Goal: Task Accomplishment & Management: Use online tool/utility

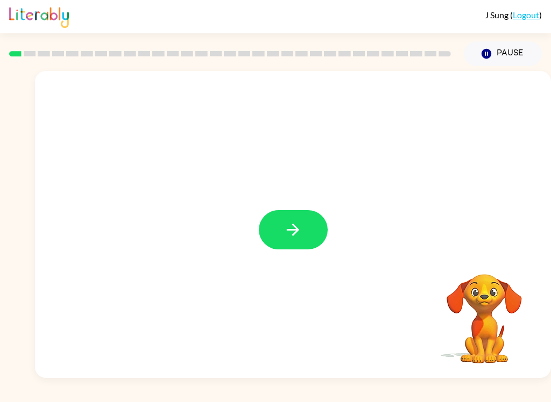
click at [306, 230] on button "button" at bounding box center [293, 229] width 69 height 39
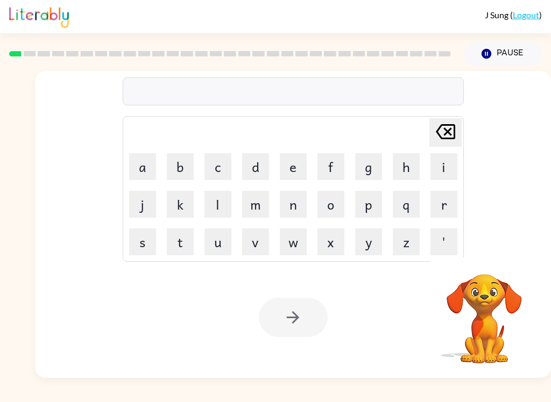
click at [174, 167] on button "b" at bounding box center [180, 166] width 27 height 27
click at [335, 205] on button "o" at bounding box center [330, 204] width 27 height 27
click at [144, 162] on button "a" at bounding box center [142, 166] width 27 height 27
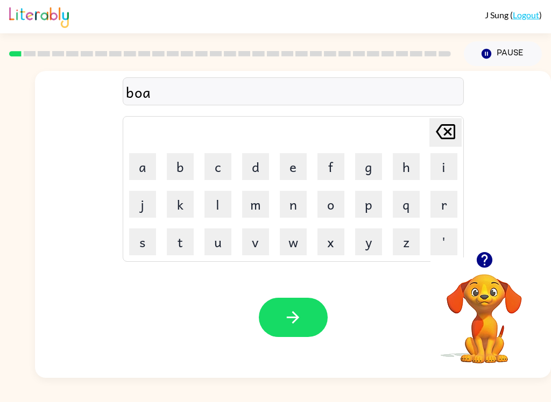
click at [439, 201] on button "r" at bounding box center [443, 204] width 27 height 27
click at [256, 172] on button "d" at bounding box center [255, 166] width 27 height 27
click at [299, 162] on button "e" at bounding box center [293, 166] width 27 height 27
click at [442, 203] on button "r" at bounding box center [443, 204] width 27 height 27
click at [295, 320] on icon "button" at bounding box center [293, 317] width 12 height 12
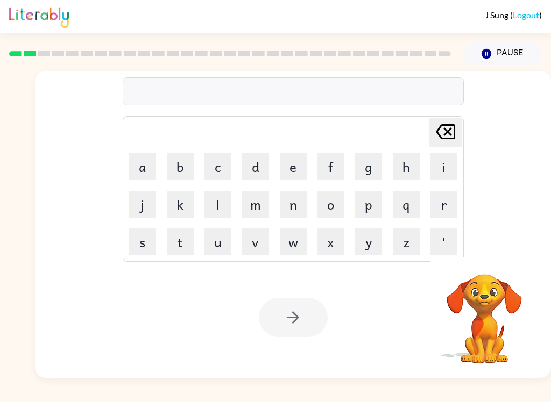
click at [438, 202] on button "r" at bounding box center [443, 204] width 27 height 27
click at [338, 201] on button "o" at bounding box center [330, 204] width 27 height 27
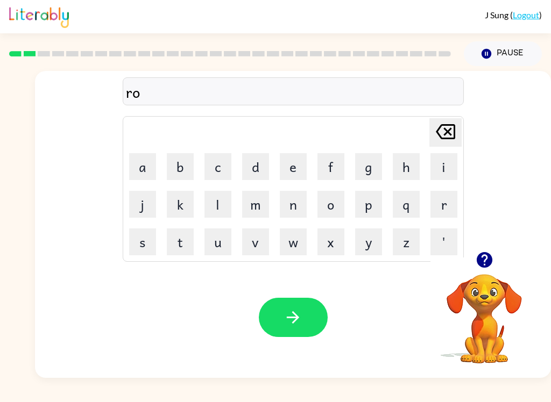
click at [217, 241] on button "u" at bounding box center [217, 242] width 27 height 27
click at [305, 202] on button "n" at bounding box center [293, 204] width 27 height 27
click at [253, 160] on button "d" at bounding box center [255, 166] width 27 height 27
click at [296, 301] on button "button" at bounding box center [293, 317] width 69 height 39
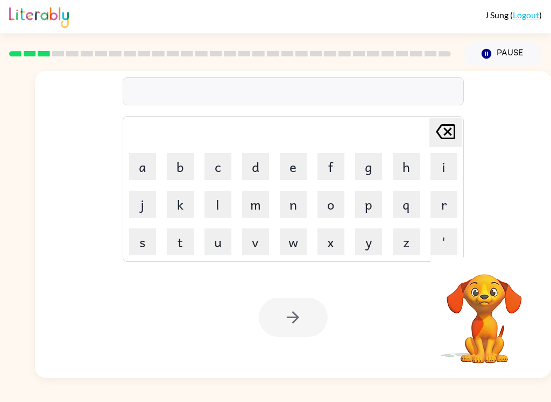
click at [260, 204] on button "m" at bounding box center [255, 204] width 27 height 27
click at [149, 162] on button "a" at bounding box center [142, 166] width 27 height 27
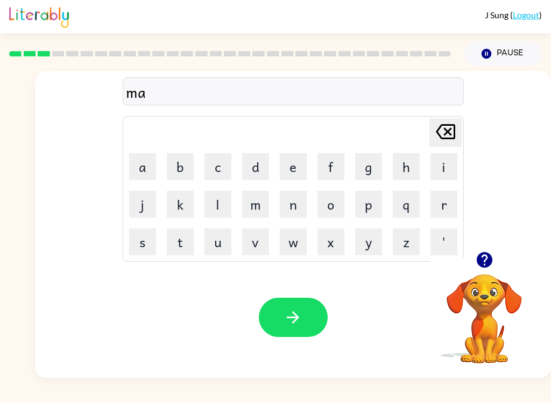
click at [404, 164] on button "h" at bounding box center [406, 166] width 27 height 27
click at [434, 162] on button "i" at bounding box center [443, 166] width 27 height 27
click at [304, 198] on button "n" at bounding box center [293, 204] width 27 height 27
click at [298, 161] on button "e" at bounding box center [293, 166] width 27 height 27
click at [453, 130] on icon "Delete Delete last character input" at bounding box center [445, 132] width 26 height 26
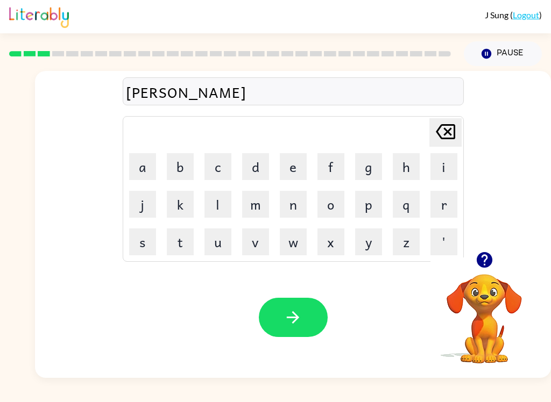
click at [452, 130] on icon "Delete Delete last character input" at bounding box center [445, 132] width 26 height 26
click at [453, 127] on icon "Delete Delete last character input" at bounding box center [445, 132] width 26 height 26
click at [443, 132] on icon "Delete Delete last character input" at bounding box center [445, 132] width 26 height 26
click at [212, 161] on button "c" at bounding box center [217, 166] width 27 height 27
click at [400, 166] on button "h" at bounding box center [406, 166] width 27 height 27
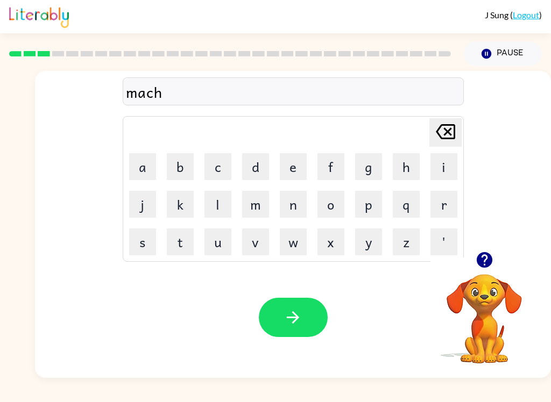
click at [442, 158] on button "i" at bounding box center [443, 166] width 27 height 27
click at [287, 206] on button "n" at bounding box center [293, 204] width 27 height 27
click at [296, 172] on button "e" at bounding box center [293, 166] width 27 height 27
click at [283, 318] on button "button" at bounding box center [293, 317] width 69 height 39
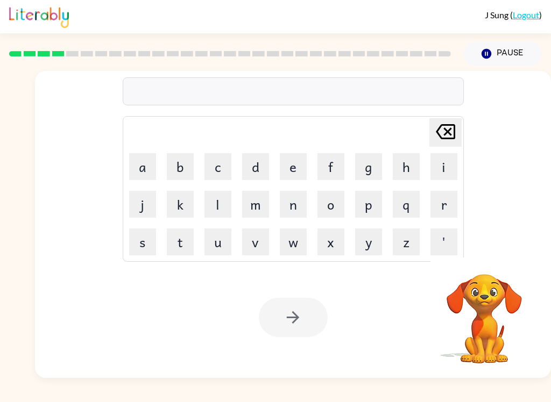
click at [191, 237] on button "t" at bounding box center [180, 242] width 27 height 27
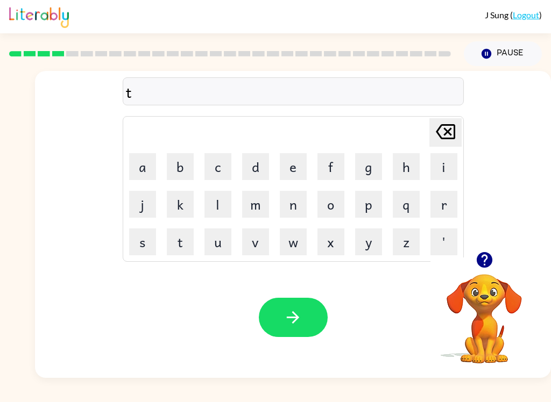
click at [442, 205] on button "r" at bounding box center [443, 204] width 27 height 27
click at [144, 162] on button "a" at bounding box center [142, 166] width 27 height 27
click at [446, 162] on button "i" at bounding box center [443, 166] width 27 height 27
click at [306, 211] on button "n" at bounding box center [293, 204] width 27 height 27
click at [322, 318] on button "button" at bounding box center [293, 317] width 69 height 39
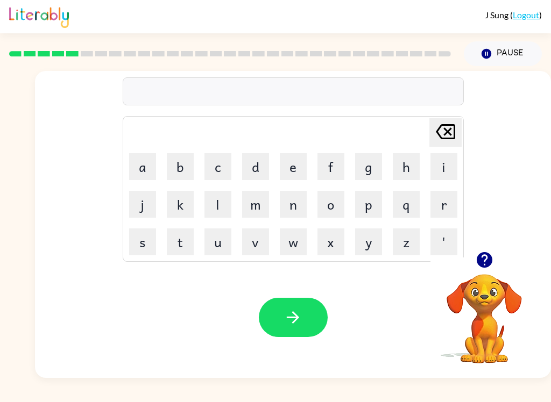
click at [252, 159] on button "d" at bounding box center [255, 166] width 27 height 27
click at [140, 165] on button "a" at bounding box center [142, 166] width 27 height 27
click at [446, 131] on icon at bounding box center [445, 131] width 19 height 15
click at [301, 170] on button "e" at bounding box center [293, 166] width 27 height 27
click at [326, 173] on button "f" at bounding box center [330, 166] width 27 height 27
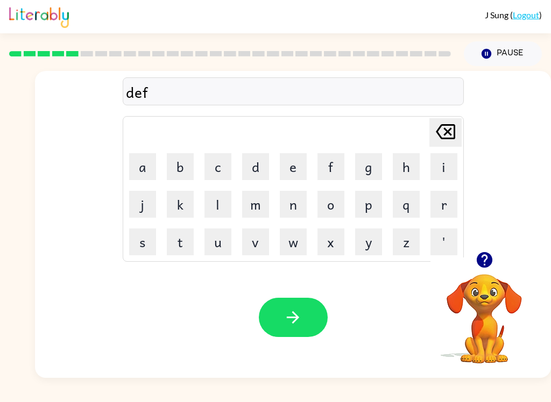
click at [289, 166] on button "e" at bounding box center [293, 166] width 27 height 27
click at [287, 198] on button "n" at bounding box center [293, 204] width 27 height 27
click at [138, 239] on button "s" at bounding box center [142, 242] width 27 height 27
click at [438, 163] on button "i" at bounding box center [443, 166] width 27 height 27
click at [255, 236] on button "v" at bounding box center [255, 242] width 27 height 27
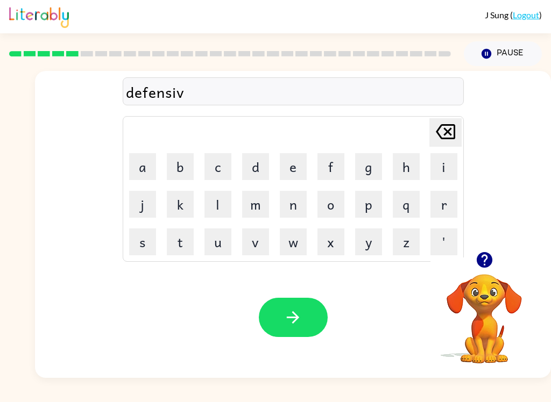
click at [291, 160] on button "e" at bounding box center [293, 166] width 27 height 27
click at [310, 308] on button "button" at bounding box center [293, 317] width 69 height 39
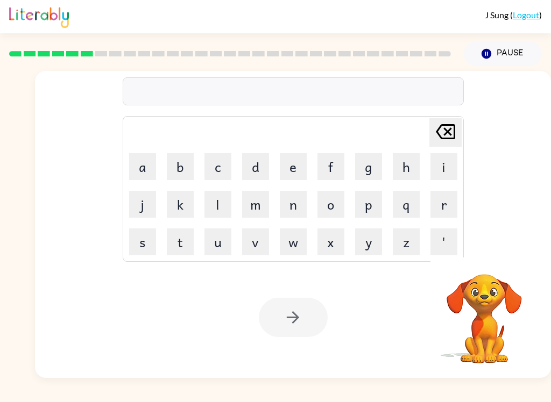
click at [254, 237] on button "v" at bounding box center [255, 242] width 27 height 27
click at [144, 164] on button "a" at bounding box center [142, 166] width 27 height 27
click at [210, 162] on button "c" at bounding box center [217, 166] width 27 height 27
click at [142, 167] on button "a" at bounding box center [142, 166] width 27 height 27
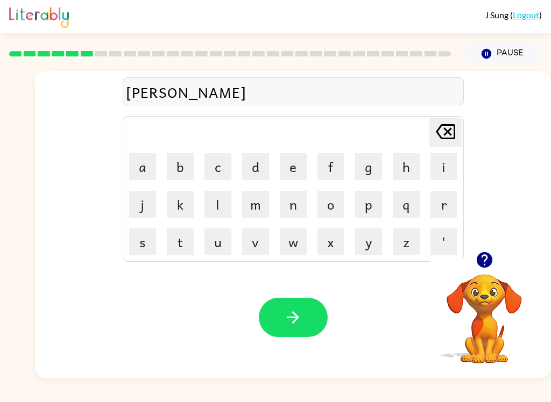
click at [186, 236] on button "t" at bounding box center [180, 242] width 27 height 27
click at [436, 160] on button "i" at bounding box center [443, 166] width 27 height 27
click at [325, 208] on button "o" at bounding box center [330, 204] width 27 height 27
click at [294, 195] on button "n" at bounding box center [293, 204] width 27 height 27
click at [308, 318] on button "button" at bounding box center [293, 317] width 69 height 39
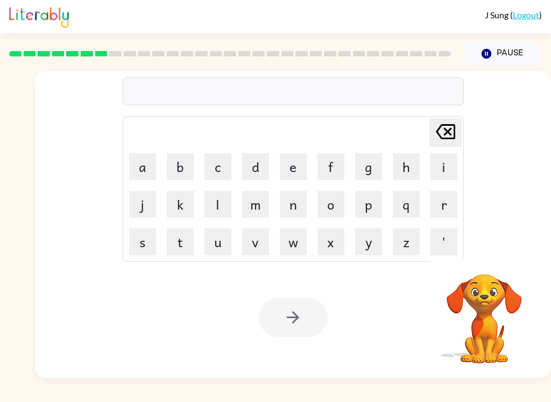
click at [369, 204] on button "p" at bounding box center [368, 204] width 27 height 27
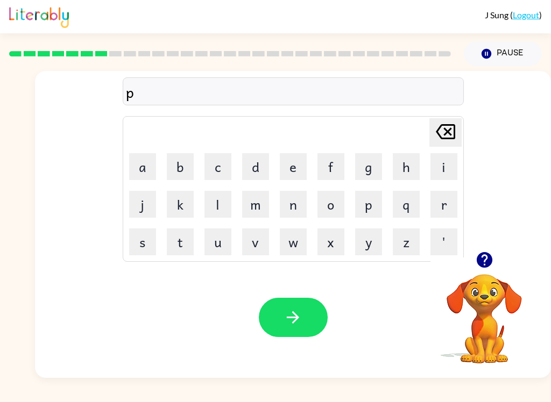
click at [211, 242] on button "u" at bounding box center [217, 242] width 27 height 27
click at [250, 161] on button "d" at bounding box center [255, 166] width 27 height 27
click at [249, 161] on button "d" at bounding box center [255, 166] width 27 height 27
click at [217, 211] on button "l" at bounding box center [217, 204] width 27 height 27
click at [295, 165] on button "e" at bounding box center [293, 166] width 27 height 27
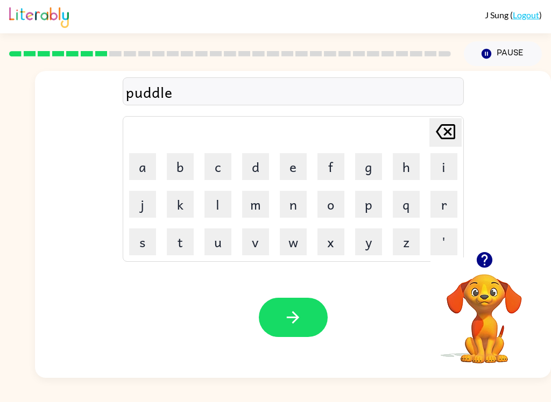
click at [301, 310] on icon "button" at bounding box center [292, 317] width 19 height 19
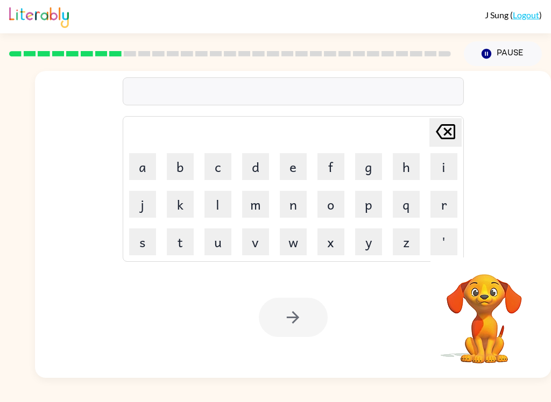
click at [258, 203] on button "m" at bounding box center [255, 204] width 27 height 27
click at [445, 168] on button "i" at bounding box center [443, 166] width 27 height 27
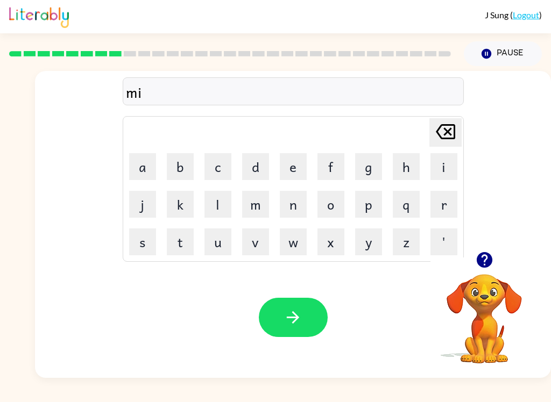
click at [444, 202] on button "r" at bounding box center [443, 204] width 27 height 27
click at [142, 171] on button "a" at bounding box center [142, 166] width 27 height 27
click at [219, 163] on button "c" at bounding box center [217, 166] width 27 height 27
click at [224, 206] on button "l" at bounding box center [217, 204] width 27 height 27
click at [154, 159] on button "a" at bounding box center [142, 166] width 27 height 27
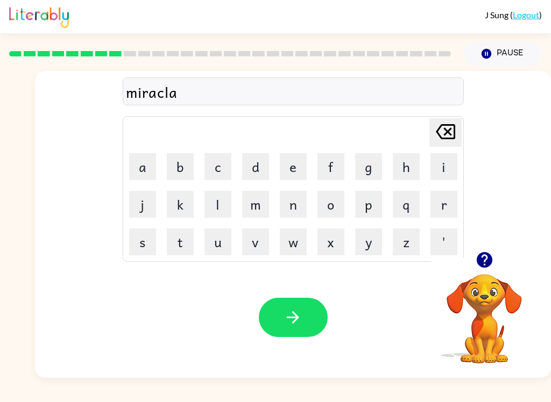
click at [450, 129] on icon at bounding box center [445, 131] width 19 height 15
click at [294, 173] on button "e" at bounding box center [293, 166] width 27 height 27
click at [309, 319] on button "button" at bounding box center [293, 317] width 69 height 39
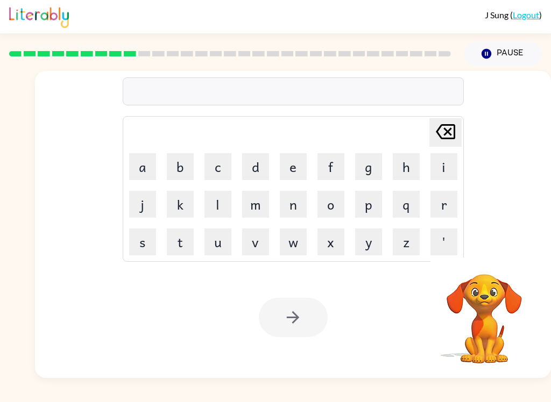
click at [263, 198] on button "m" at bounding box center [255, 204] width 27 height 27
click at [453, 164] on button "i" at bounding box center [443, 166] width 27 height 27
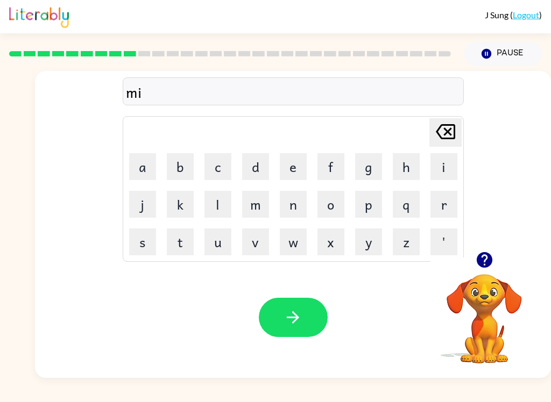
click at [266, 161] on button "d" at bounding box center [255, 166] width 27 height 27
click at [249, 208] on button "m" at bounding box center [255, 204] width 27 height 27
click at [331, 202] on button "o" at bounding box center [330, 204] width 27 height 27
click at [445, 202] on button "r" at bounding box center [443, 204] width 27 height 27
click at [295, 207] on button "n" at bounding box center [293, 204] width 27 height 27
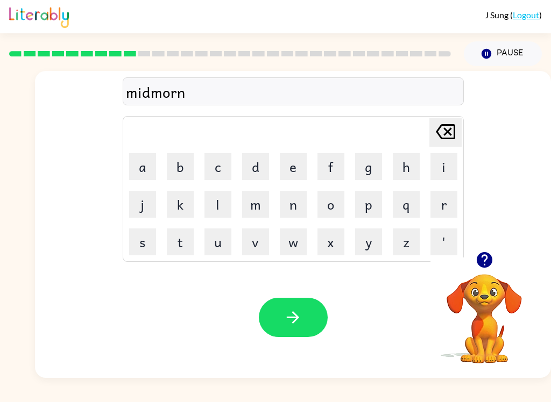
click at [443, 160] on button "i" at bounding box center [443, 166] width 27 height 27
click at [288, 204] on button "n" at bounding box center [293, 204] width 27 height 27
click at [369, 168] on button "g" at bounding box center [368, 166] width 27 height 27
click at [300, 318] on icon "button" at bounding box center [292, 317] width 19 height 19
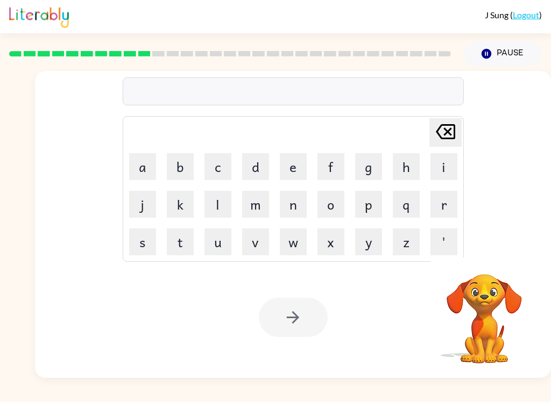
click at [258, 166] on button "d" at bounding box center [255, 166] width 27 height 27
click at [439, 165] on button "i" at bounding box center [443, 166] width 27 height 27
click at [144, 238] on button "s" at bounding box center [142, 242] width 27 height 27
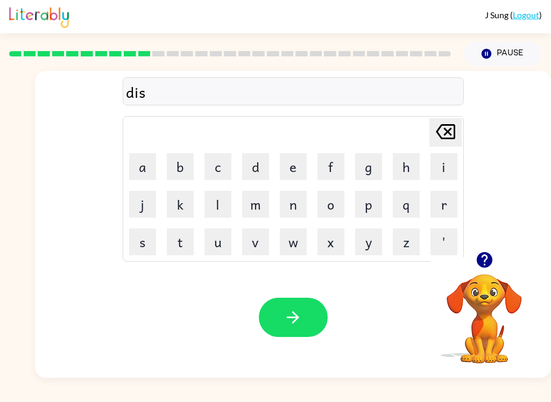
click at [174, 239] on button "t" at bounding box center [180, 242] width 27 height 27
click at [446, 200] on button "r" at bounding box center [443, 204] width 27 height 27
click at [213, 233] on button "u" at bounding box center [217, 242] width 27 height 27
click at [147, 241] on button "s" at bounding box center [142, 242] width 27 height 27
click at [180, 244] on button "t" at bounding box center [180, 242] width 27 height 27
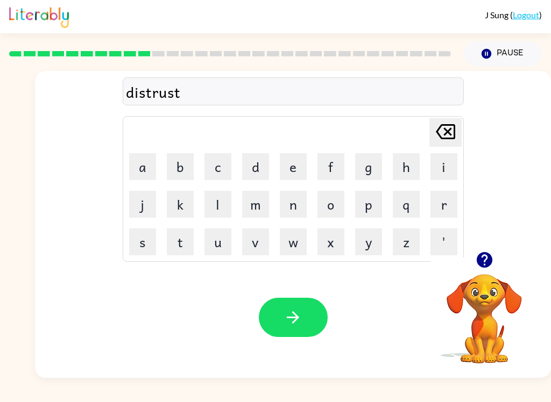
click at [297, 327] on icon "button" at bounding box center [292, 317] width 19 height 19
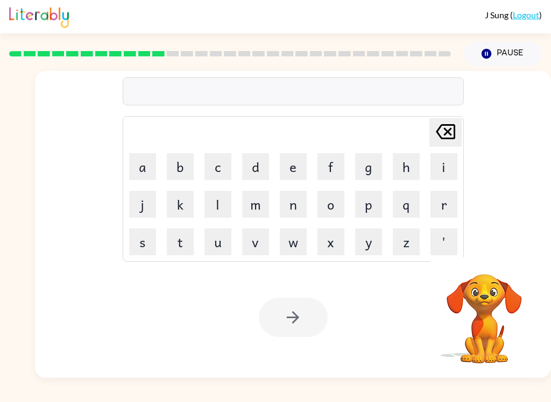
click at [437, 202] on button "r" at bounding box center [443, 204] width 27 height 27
click at [327, 200] on button "o" at bounding box center [330, 204] width 27 height 27
click at [144, 161] on button "a" at bounding box center [142, 166] width 27 height 27
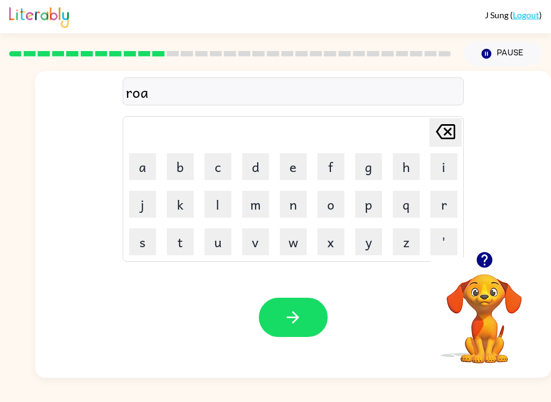
click at [258, 164] on button "d" at bounding box center [255, 166] width 27 height 27
click at [300, 306] on button "button" at bounding box center [293, 317] width 69 height 39
click at [479, 258] on icon "button" at bounding box center [484, 260] width 16 height 16
click at [217, 238] on button "u" at bounding box center [217, 242] width 27 height 27
click at [374, 202] on button "p" at bounding box center [368, 204] width 27 height 27
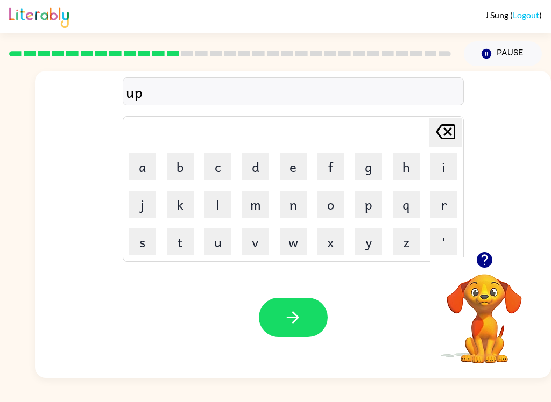
click at [373, 162] on button "g" at bounding box center [368, 166] width 27 height 27
click at [437, 201] on button "r" at bounding box center [443, 204] width 27 height 27
click at [146, 166] on button "a" at bounding box center [142, 166] width 27 height 27
click at [253, 177] on button "d" at bounding box center [255, 166] width 27 height 27
click at [301, 170] on button "e" at bounding box center [293, 166] width 27 height 27
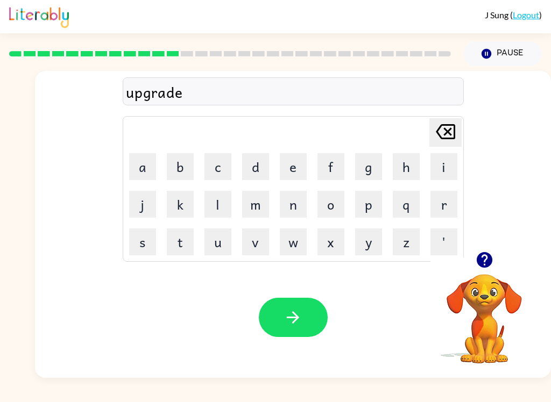
click at [302, 304] on button "button" at bounding box center [293, 317] width 69 height 39
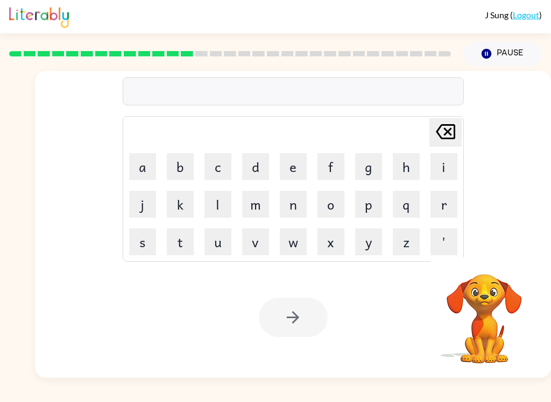
click at [255, 205] on button "m" at bounding box center [255, 204] width 27 height 27
click at [142, 167] on button "a" at bounding box center [142, 166] width 27 height 27
click at [253, 175] on button "d" at bounding box center [255, 166] width 27 height 27
click at [298, 202] on button "n" at bounding box center [293, 204] width 27 height 27
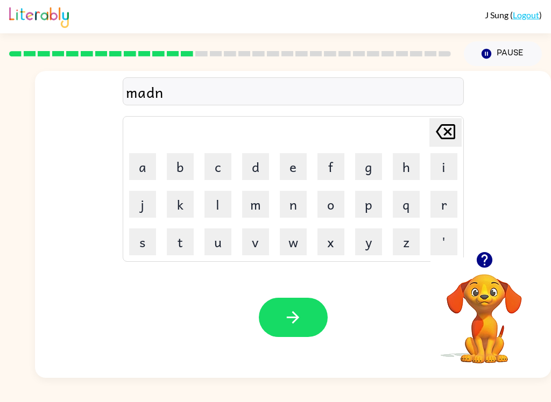
click at [291, 166] on button "e" at bounding box center [293, 166] width 27 height 27
click at [146, 240] on button "s" at bounding box center [142, 242] width 27 height 27
click at [311, 319] on button "button" at bounding box center [293, 317] width 69 height 39
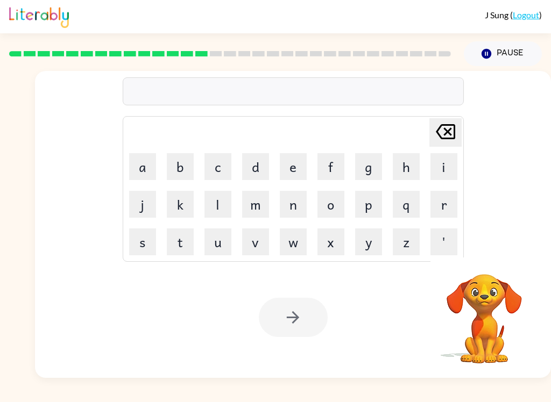
click at [180, 161] on button "b" at bounding box center [180, 166] width 27 height 27
click at [331, 197] on button "o" at bounding box center [330, 204] width 27 height 27
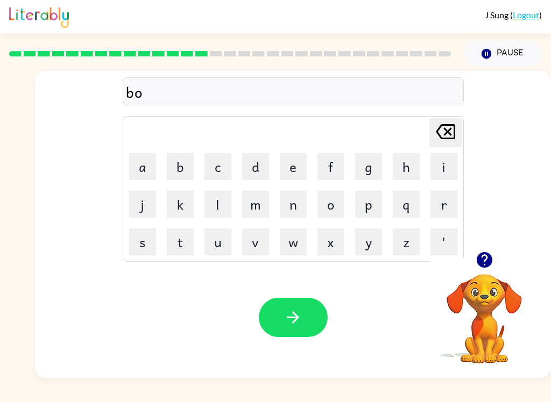
click at [290, 203] on button "n" at bounding box center [293, 204] width 27 height 27
click at [216, 245] on button "u" at bounding box center [217, 242] width 27 height 27
click at [143, 244] on button "s" at bounding box center [142, 242] width 27 height 27
click at [307, 309] on button "button" at bounding box center [293, 317] width 69 height 39
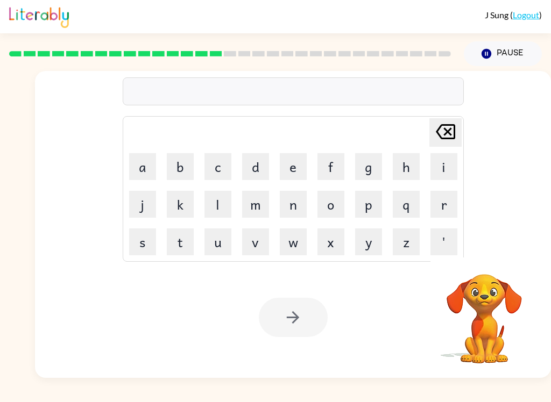
click at [137, 248] on button "s" at bounding box center [142, 242] width 27 height 27
click at [299, 235] on button "w" at bounding box center [293, 242] width 27 height 27
click at [146, 168] on button "a" at bounding box center [142, 166] width 27 height 27
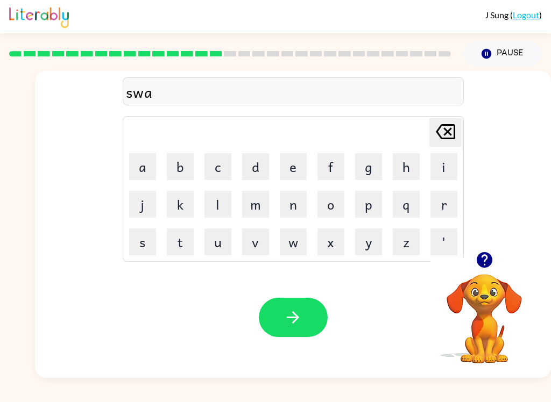
click at [441, 206] on button "r" at bounding box center [443, 204] width 27 height 27
click at [259, 202] on button "m" at bounding box center [255, 204] width 27 height 27
click at [302, 298] on button "button" at bounding box center [293, 317] width 69 height 39
click at [441, 208] on button "r" at bounding box center [443, 204] width 27 height 27
click at [136, 162] on button "a" at bounding box center [142, 166] width 27 height 27
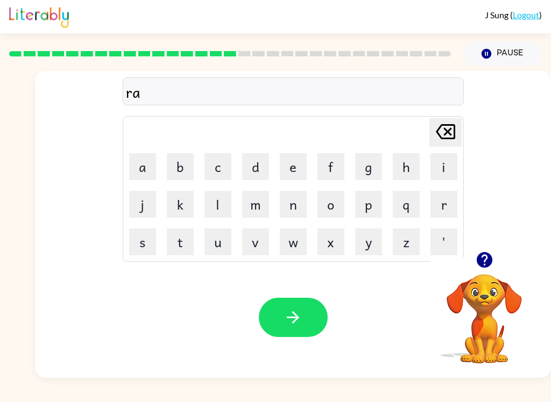
click at [262, 208] on button "m" at bounding box center [255, 204] width 27 height 27
click at [310, 317] on button "button" at bounding box center [293, 317] width 69 height 39
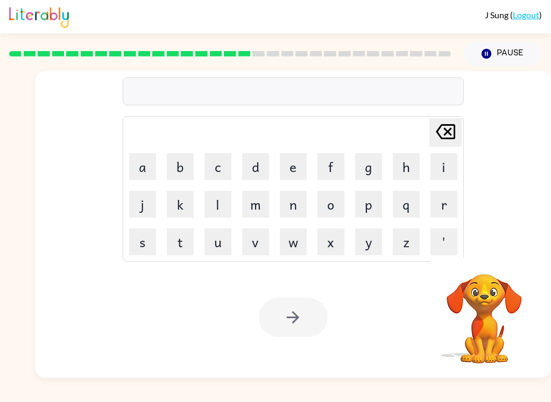
click at [184, 169] on button "b" at bounding box center [180, 166] width 27 height 27
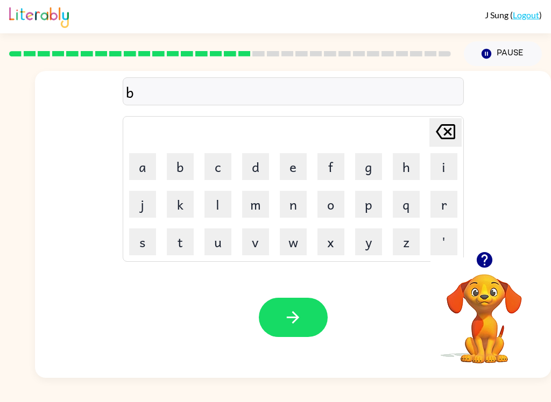
click at [437, 203] on button "r" at bounding box center [443, 204] width 27 height 27
click at [445, 167] on button "i" at bounding box center [443, 166] width 27 height 27
click at [260, 198] on button "m" at bounding box center [255, 204] width 27 height 27
click at [448, 163] on button "i" at bounding box center [443, 166] width 27 height 27
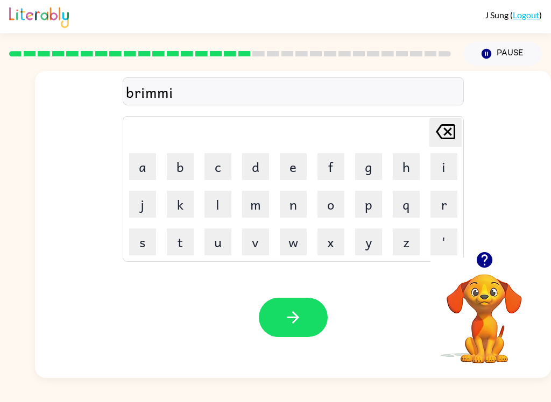
click at [295, 207] on button "n" at bounding box center [293, 204] width 27 height 27
click at [366, 159] on button "g" at bounding box center [368, 166] width 27 height 27
click at [296, 312] on icon "button" at bounding box center [292, 317] width 19 height 19
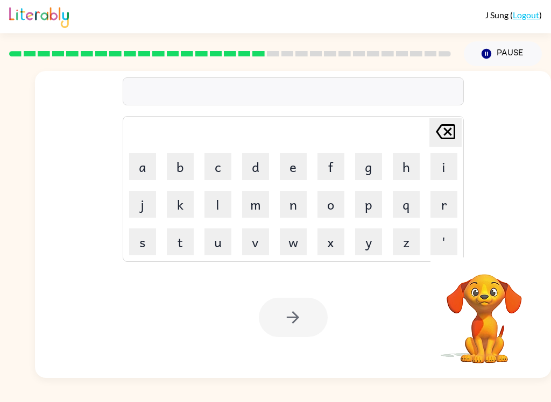
click at [152, 92] on div at bounding box center [293, 91] width 341 height 28
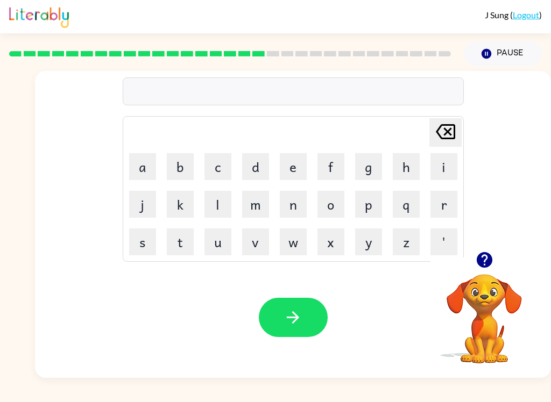
click at [149, 87] on div at bounding box center [293, 91] width 341 height 28
click at [486, 264] on icon "button" at bounding box center [484, 260] width 16 height 16
click at [450, 168] on button "i" at bounding box center [443, 166] width 27 height 27
click at [149, 231] on button "s" at bounding box center [142, 242] width 27 height 27
click at [175, 209] on button "k" at bounding box center [180, 204] width 27 height 27
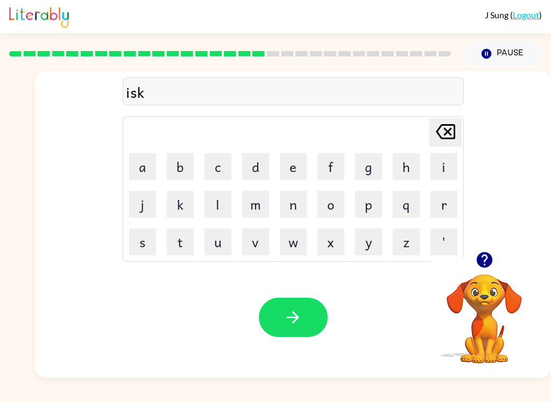
click at [369, 240] on button "y" at bounding box center [368, 242] width 27 height 27
click at [288, 166] on button "e" at bounding box center [293, 166] width 27 height 27
click at [143, 236] on button "s" at bounding box center [142, 242] width 27 height 27
click at [179, 240] on button "t" at bounding box center [180, 242] width 27 height 27
click at [125, 90] on div "iskyest" at bounding box center [293, 91] width 341 height 28
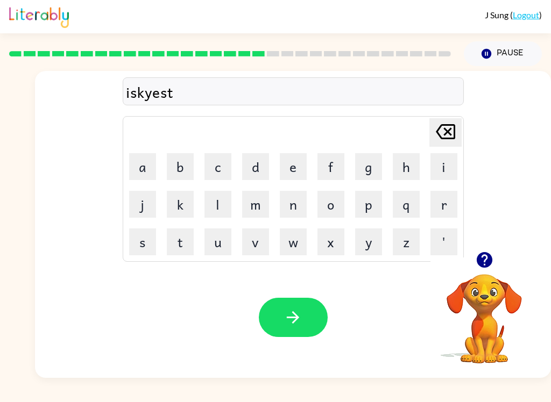
click at [443, 128] on icon "Delete Delete last character input" at bounding box center [445, 132] width 26 height 26
click at [443, 127] on icon "Delete Delete last character input" at bounding box center [445, 132] width 26 height 26
click at [453, 129] on icon at bounding box center [445, 131] width 19 height 15
click at [452, 133] on icon "Delete Delete last character input" at bounding box center [445, 132] width 26 height 26
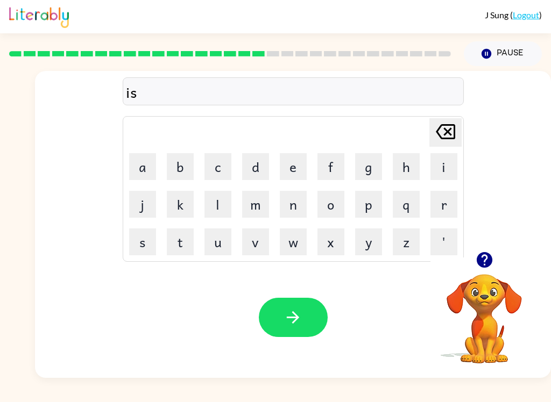
click at [451, 133] on icon "Delete Delete last character input" at bounding box center [445, 132] width 26 height 26
click at [454, 127] on icon at bounding box center [445, 131] width 19 height 15
click at [445, 202] on button "r" at bounding box center [443, 204] width 27 height 27
click at [441, 166] on button "i" at bounding box center [443, 166] width 27 height 27
click at [144, 237] on button "s" at bounding box center [142, 242] width 27 height 27
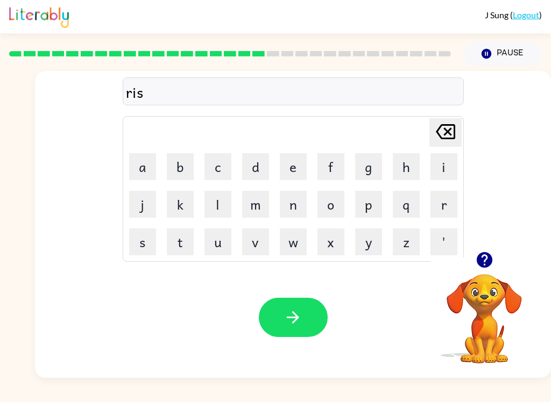
click at [180, 201] on button "k" at bounding box center [180, 204] width 27 height 27
click at [361, 240] on button "y" at bounding box center [368, 242] width 27 height 27
click at [290, 162] on button "e" at bounding box center [293, 166] width 27 height 27
click at [147, 238] on button "s" at bounding box center [142, 242] width 27 height 27
click at [180, 239] on button "t" at bounding box center [180, 242] width 27 height 27
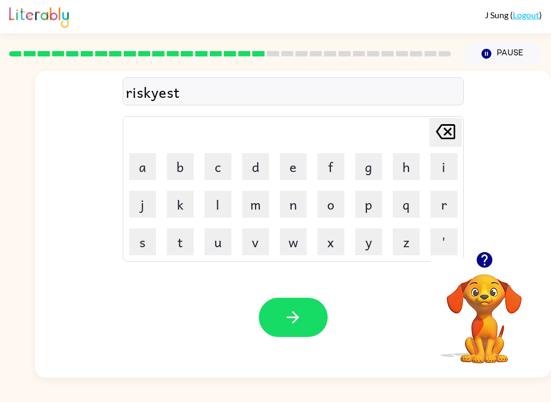
click at [326, 322] on button "button" at bounding box center [293, 317] width 69 height 39
click at [148, 168] on button "a" at bounding box center [142, 166] width 27 height 27
click at [447, 201] on button "r" at bounding box center [443, 204] width 27 height 27
click at [221, 167] on button "c" at bounding box center [217, 166] width 27 height 27
click at [411, 162] on button "h" at bounding box center [406, 166] width 27 height 27
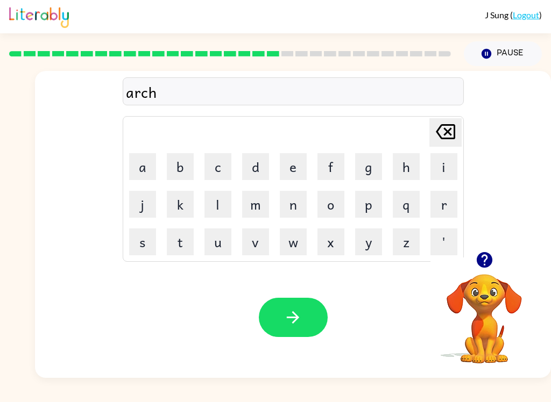
click at [290, 253] on button "w" at bounding box center [293, 242] width 27 height 27
click at [141, 164] on button "a" at bounding box center [142, 166] width 27 height 27
click at [361, 241] on button "y" at bounding box center [368, 242] width 27 height 27
click at [307, 303] on button "button" at bounding box center [293, 317] width 69 height 39
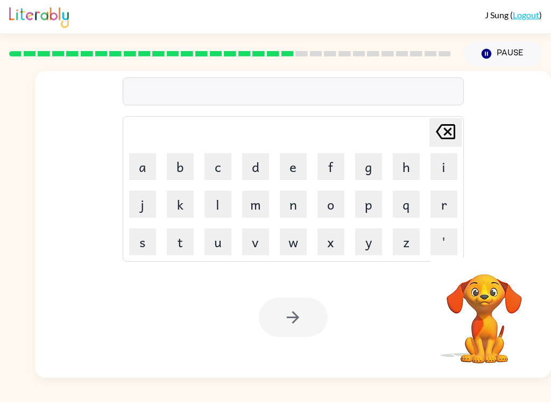
click at [327, 155] on button "f" at bounding box center [330, 166] width 27 height 27
click at [325, 199] on button "o" at bounding box center [330, 204] width 27 height 27
click at [209, 209] on button "l" at bounding box center [217, 204] width 27 height 27
click at [208, 209] on button "l" at bounding box center [217, 204] width 27 height 27
click at [332, 203] on button "o" at bounding box center [330, 204] width 27 height 27
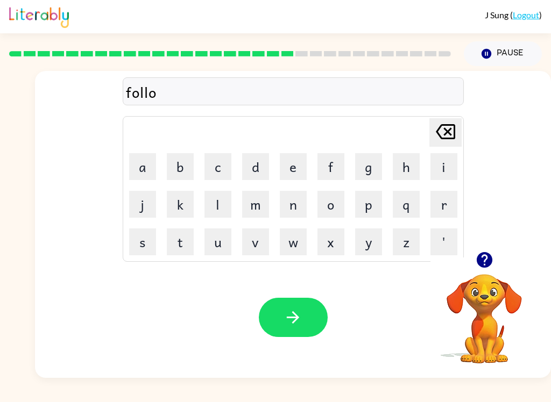
click at [301, 242] on button "w" at bounding box center [293, 242] width 27 height 27
click at [292, 170] on button "e" at bounding box center [293, 166] width 27 height 27
click at [255, 172] on button "d" at bounding box center [255, 166] width 27 height 27
click at [317, 310] on button "button" at bounding box center [293, 317] width 69 height 39
click at [220, 162] on button "c" at bounding box center [217, 166] width 27 height 27
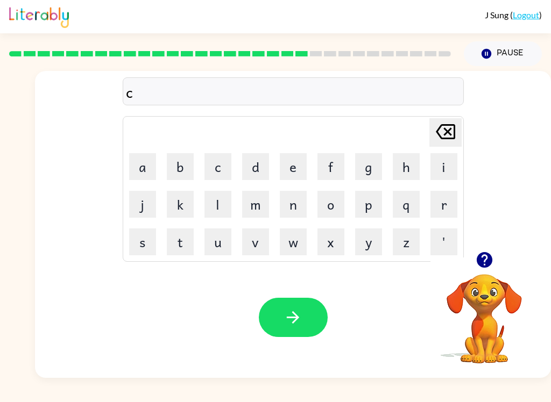
click at [298, 166] on button "e" at bounding box center [293, 166] width 27 height 27
click at [293, 207] on button "n" at bounding box center [293, 204] width 27 height 27
click at [186, 241] on button "t" at bounding box center [180, 242] width 27 height 27
click at [440, 154] on button "i" at bounding box center [443, 166] width 27 height 27
click at [370, 198] on button "p" at bounding box center [368, 204] width 27 height 27
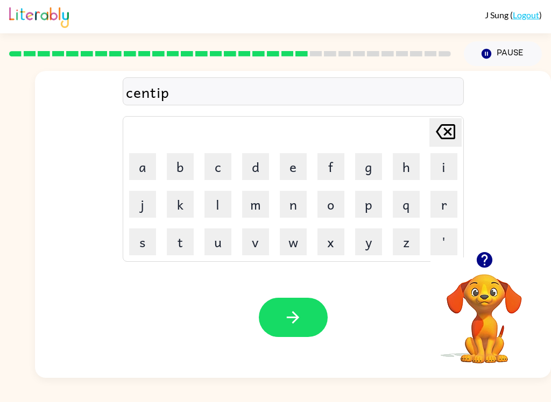
click at [295, 174] on button "e" at bounding box center [293, 166] width 27 height 27
click at [259, 160] on button "d" at bounding box center [255, 166] width 27 height 27
click at [287, 172] on button "e" at bounding box center [293, 166] width 27 height 27
click at [306, 319] on button "button" at bounding box center [293, 317] width 69 height 39
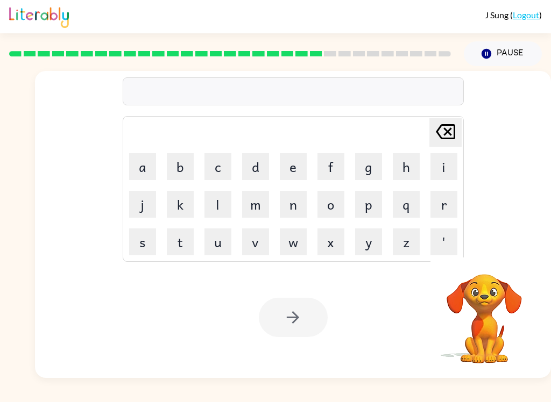
click at [141, 249] on button "s" at bounding box center [142, 242] width 27 height 27
click at [214, 238] on button "u" at bounding box center [217, 242] width 27 height 27
click at [150, 242] on button "s" at bounding box center [142, 242] width 27 height 27
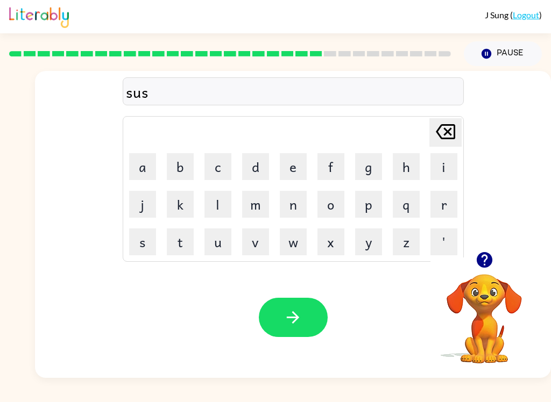
click at [179, 250] on button "t" at bounding box center [180, 242] width 27 height 27
click at [149, 169] on button "a" at bounding box center [142, 166] width 27 height 27
click at [446, 155] on button "i" at bounding box center [443, 166] width 27 height 27
click at [301, 198] on button "n" at bounding box center [293, 204] width 27 height 27
click at [306, 322] on button "button" at bounding box center [293, 317] width 69 height 39
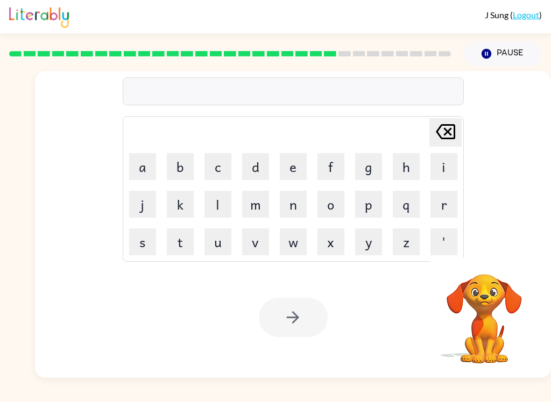
click at [330, 171] on button "f" at bounding box center [330, 166] width 27 height 27
click at [334, 210] on button "o" at bounding box center [330, 204] width 27 height 27
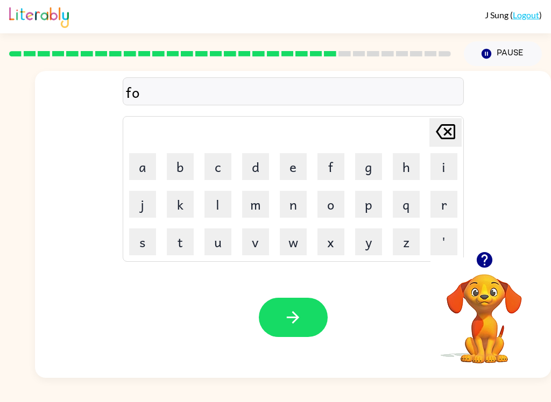
click at [439, 206] on button "r" at bounding box center [443, 204] width 27 height 27
click at [297, 239] on button "w" at bounding box center [293, 242] width 27 height 27
click at [141, 166] on button "a" at bounding box center [142, 166] width 27 height 27
click at [440, 205] on button "r" at bounding box center [443, 204] width 27 height 27
click at [254, 172] on button "d" at bounding box center [255, 166] width 27 height 27
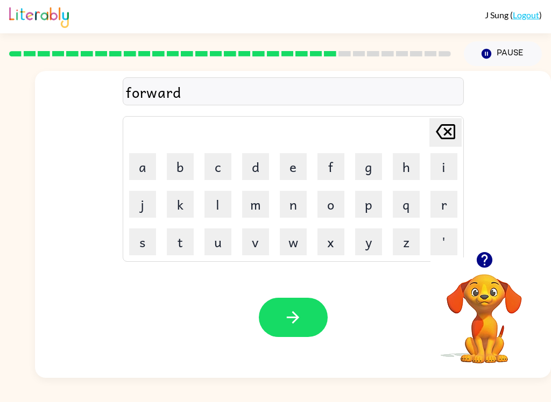
click at [301, 318] on icon "button" at bounding box center [292, 317] width 19 height 19
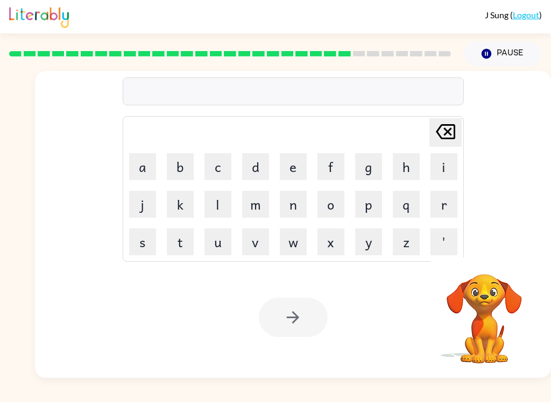
click at [451, 202] on button "r" at bounding box center [443, 204] width 27 height 27
click at [294, 165] on button "e" at bounding box center [293, 166] width 27 height 27
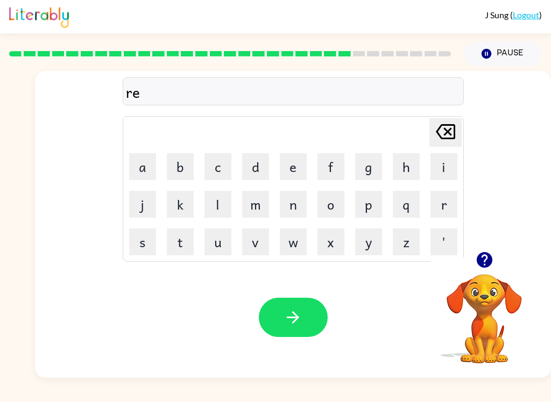
click at [206, 203] on button "l" at bounding box center [217, 204] width 27 height 27
click at [143, 169] on button "a" at bounding box center [142, 166] width 27 height 27
click at [180, 239] on button "t" at bounding box center [180, 242] width 27 height 27
click at [296, 158] on button "e" at bounding box center [293, 166] width 27 height 27
click at [261, 166] on button "d" at bounding box center [255, 166] width 27 height 27
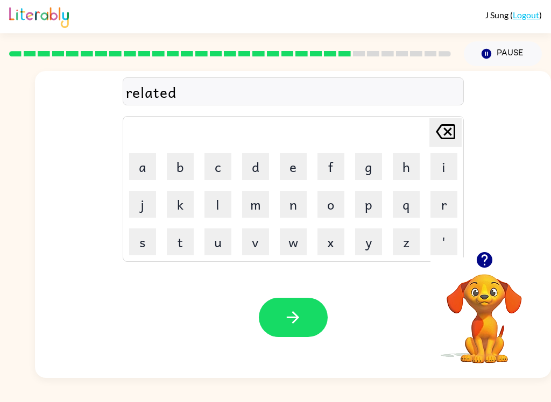
click at [312, 319] on button "button" at bounding box center [293, 317] width 69 height 39
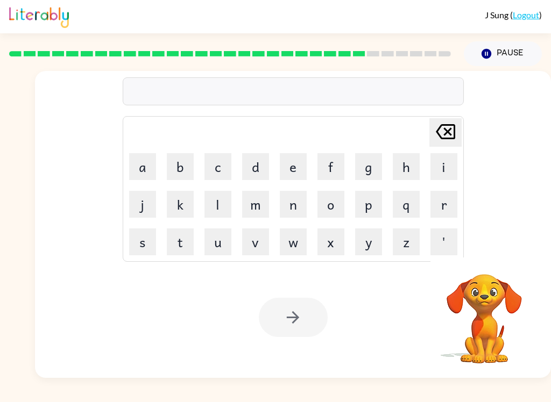
click at [366, 167] on button "g" at bounding box center [368, 166] width 27 height 27
click at [328, 197] on button "o" at bounding box center [330, 204] width 27 height 27
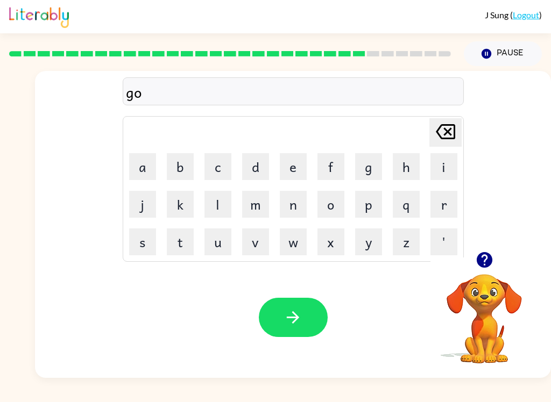
click at [175, 169] on button "b" at bounding box center [180, 166] width 27 height 27
click at [219, 202] on button "l" at bounding box center [217, 204] width 27 height 27
click at [442, 161] on button "i" at bounding box center [443, 166] width 27 height 27
click at [296, 206] on button "n" at bounding box center [293, 204] width 27 height 27
click at [317, 306] on button "button" at bounding box center [293, 317] width 69 height 39
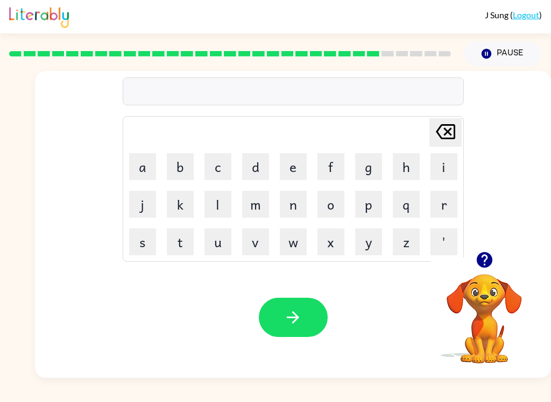
click at [225, 202] on button "l" at bounding box center [217, 204] width 27 height 27
click at [222, 235] on button "u" at bounding box center [217, 242] width 27 height 27
click at [256, 199] on button "m" at bounding box center [255, 204] width 27 height 27
click at [182, 169] on button "b" at bounding box center [180, 166] width 27 height 27
click at [297, 165] on button "e" at bounding box center [293, 166] width 27 height 27
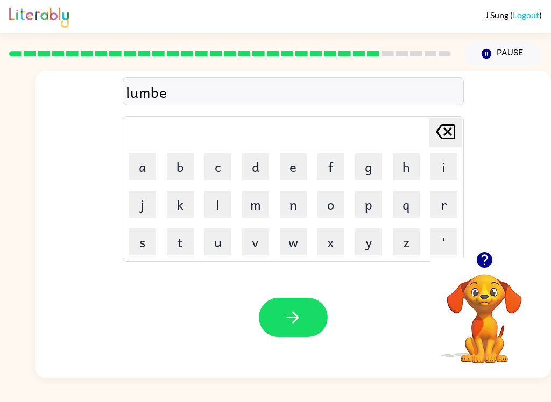
click at [446, 199] on button "r" at bounding box center [443, 204] width 27 height 27
click at [146, 204] on button "j" at bounding box center [142, 204] width 27 height 27
click at [146, 169] on button "a" at bounding box center [142, 166] width 27 height 27
click at [217, 165] on button "c" at bounding box center [217, 166] width 27 height 27
click at [180, 206] on button "k" at bounding box center [180, 204] width 27 height 27
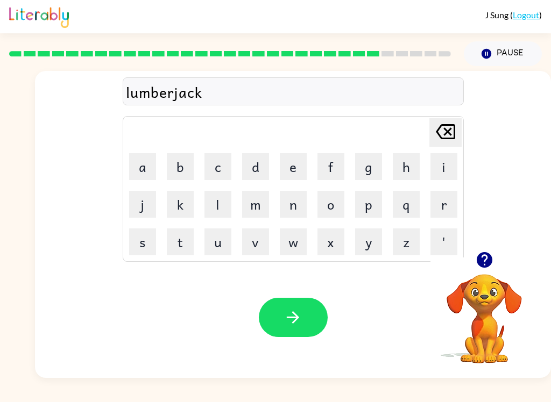
click at [302, 311] on button "button" at bounding box center [293, 317] width 69 height 39
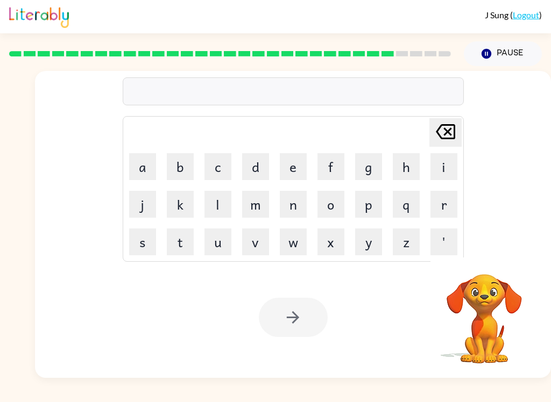
click at [360, 209] on button "p" at bounding box center [368, 204] width 27 height 27
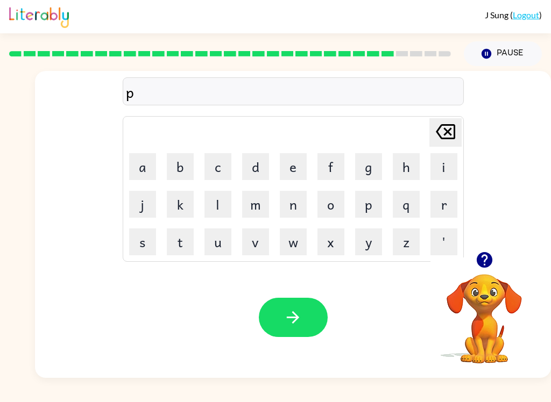
click at [448, 199] on button "r" at bounding box center [443, 204] width 27 height 27
click at [447, 168] on button "i" at bounding box center [443, 166] width 27 height 27
click at [301, 170] on button "e" at bounding box center [293, 166] width 27 height 27
click at [217, 170] on button "c" at bounding box center [217, 166] width 27 height 27
click at [294, 171] on button "e" at bounding box center [293, 166] width 27 height 27
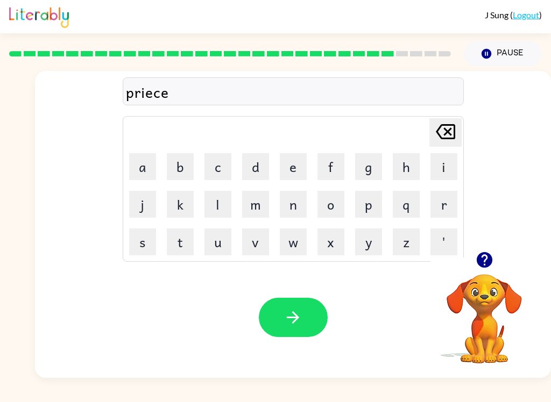
click at [311, 325] on button "button" at bounding box center [293, 317] width 69 height 39
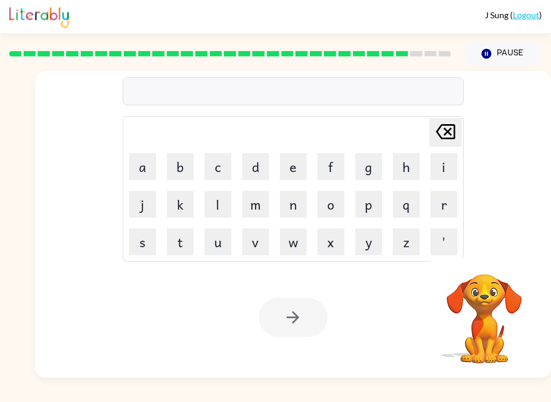
click at [182, 244] on button "t" at bounding box center [180, 242] width 27 height 27
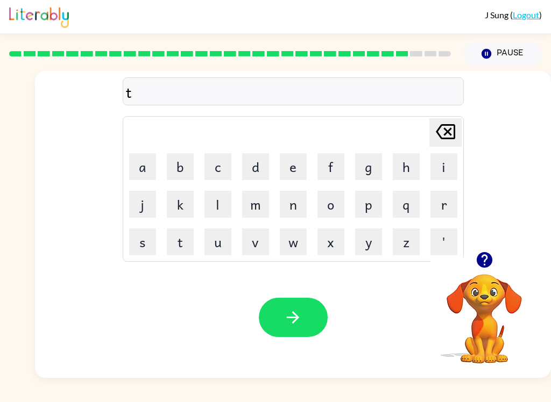
click at [366, 166] on button "g" at bounding box center [368, 166] width 27 height 27
click at [443, 129] on icon at bounding box center [445, 131] width 19 height 15
click at [406, 162] on button "h" at bounding box center [406, 166] width 27 height 27
click at [447, 161] on button "i" at bounding box center [443, 166] width 27 height 27
click at [293, 203] on button "n" at bounding box center [293, 204] width 27 height 27
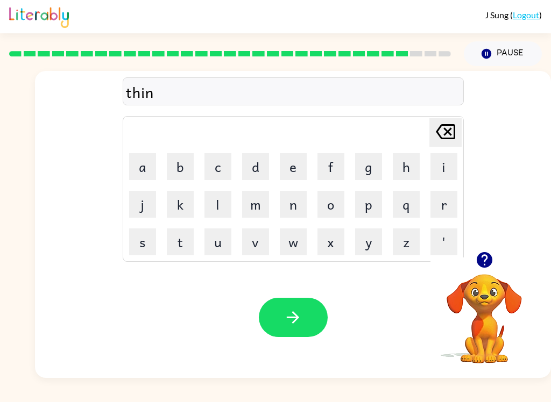
click at [301, 313] on icon "button" at bounding box center [292, 317] width 19 height 19
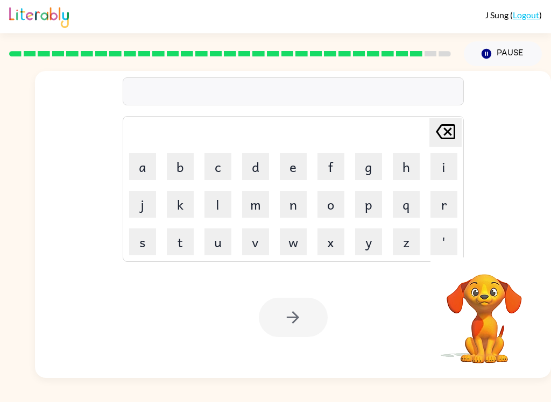
click at [431, 160] on button "i" at bounding box center [443, 166] width 27 height 27
click at [218, 194] on button "l" at bounding box center [217, 204] width 27 height 27
click at [258, 244] on button "v" at bounding box center [255, 242] width 27 height 27
click at [290, 172] on button "e" at bounding box center [293, 166] width 27 height 27
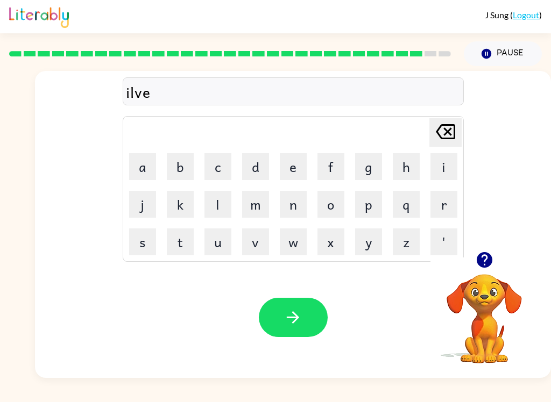
click at [446, 200] on button "r" at bounding box center [443, 204] width 27 height 27
click at [293, 244] on button "w" at bounding box center [293, 242] width 27 height 27
click at [146, 161] on button "a" at bounding box center [142, 166] width 27 height 27
click at [445, 199] on button "r" at bounding box center [443, 204] width 27 height 27
click at [288, 164] on button "e" at bounding box center [293, 166] width 27 height 27
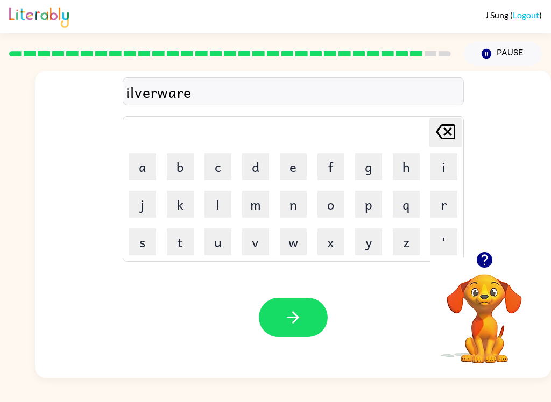
click at [452, 128] on icon "Delete Delete last character input" at bounding box center [445, 132] width 26 height 26
click at [451, 128] on icon "Delete Delete last character input" at bounding box center [445, 132] width 26 height 26
click at [447, 132] on icon at bounding box center [445, 131] width 19 height 15
click at [448, 138] on icon "Delete Delete last character input" at bounding box center [445, 132] width 26 height 26
click at [447, 138] on icon "Delete Delete last character input" at bounding box center [445, 132] width 26 height 26
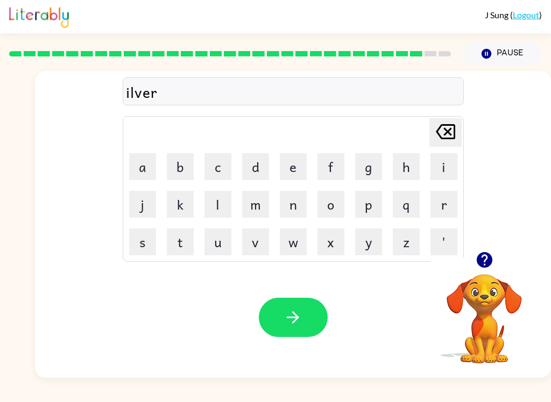
click at [444, 133] on icon "Delete Delete last character input" at bounding box center [445, 132] width 26 height 26
click at [443, 133] on icon "Delete Delete last character input" at bounding box center [445, 132] width 26 height 26
click at [446, 131] on icon at bounding box center [445, 131] width 19 height 15
click at [446, 130] on icon at bounding box center [445, 131] width 19 height 15
click at [446, 131] on icon at bounding box center [445, 131] width 19 height 15
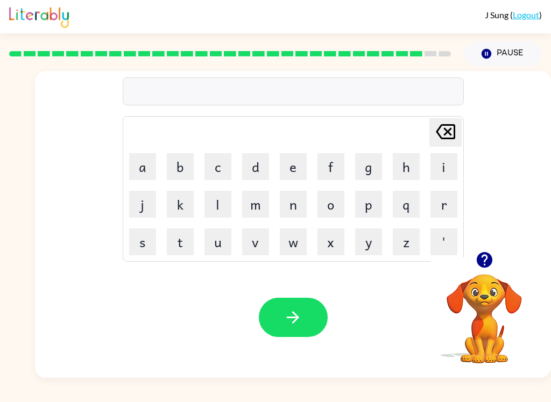
click at [140, 247] on button "s" at bounding box center [142, 242] width 27 height 27
click at [446, 165] on button "i" at bounding box center [443, 166] width 27 height 27
click at [222, 202] on button "l" at bounding box center [217, 204] width 27 height 27
click at [261, 231] on button "v" at bounding box center [255, 242] width 27 height 27
click at [295, 162] on button "e" at bounding box center [293, 166] width 27 height 27
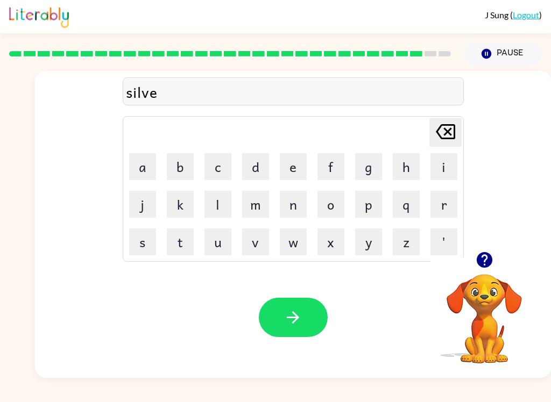
click at [444, 202] on button "r" at bounding box center [443, 204] width 27 height 27
click at [291, 241] on button "w" at bounding box center [293, 242] width 27 height 27
click at [143, 165] on button "a" at bounding box center [142, 166] width 27 height 27
click at [443, 197] on button "r" at bounding box center [443, 204] width 27 height 27
click at [296, 162] on button "e" at bounding box center [293, 166] width 27 height 27
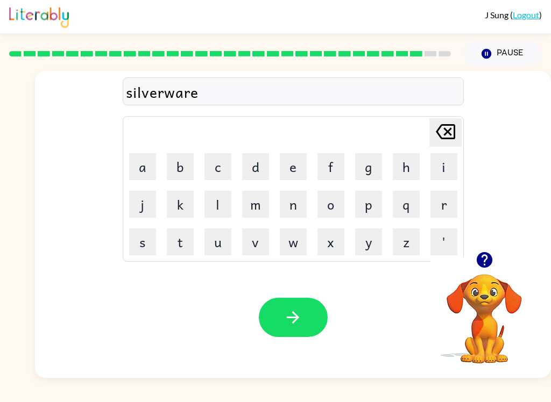
click at [303, 314] on button "button" at bounding box center [293, 317] width 69 height 39
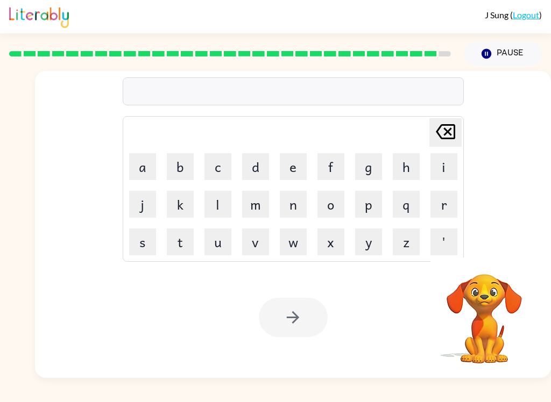
click at [210, 241] on button "u" at bounding box center [217, 242] width 27 height 27
click at [299, 199] on button "n" at bounding box center [293, 204] width 27 height 27
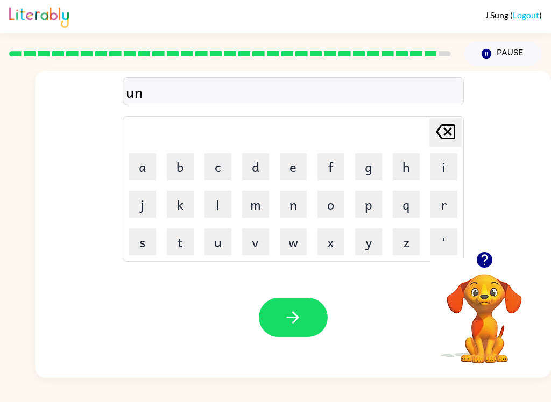
click at [146, 170] on button "a" at bounding box center [142, 166] width 27 height 27
click at [334, 164] on button "f" at bounding box center [330, 166] width 27 height 27
click at [440, 162] on button "i" at bounding box center [443, 166] width 27 height 27
click at [439, 130] on icon "Delete Delete last character input" at bounding box center [445, 132] width 26 height 26
click at [442, 211] on button "r" at bounding box center [443, 204] width 27 height 27
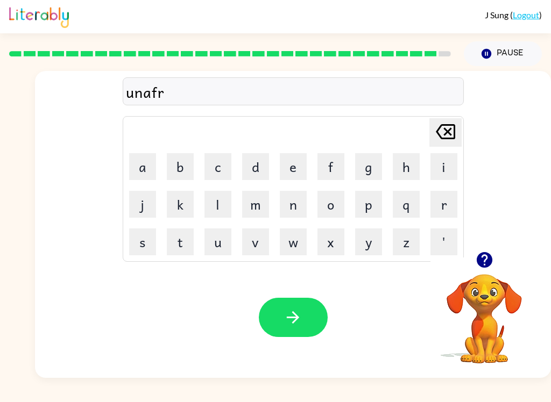
click at [445, 160] on button "i" at bounding box center [443, 166] width 27 height 27
click at [141, 161] on button "a" at bounding box center [142, 166] width 27 height 27
click at [448, 127] on icon "Delete Delete last character input" at bounding box center [445, 132] width 26 height 26
click at [142, 163] on button "a" at bounding box center [142, 166] width 27 height 27
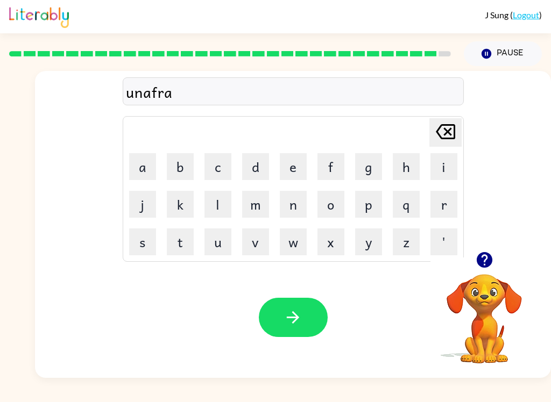
click at [440, 165] on button "i" at bounding box center [443, 166] width 27 height 27
click at [253, 168] on button "d" at bounding box center [255, 166] width 27 height 27
click at [321, 326] on button "button" at bounding box center [293, 317] width 69 height 39
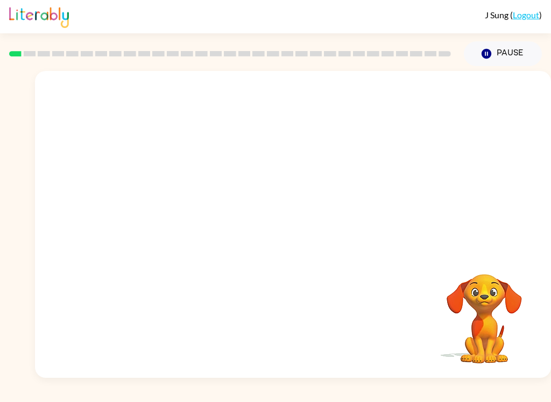
click at [180, 195] on video "Your browser must support playing .mp4 files to use Literably. Please try using…" at bounding box center [293, 161] width 516 height 181
click at [179, 195] on video "Your browser must support playing .mp4 files to use Literably. Please try using…" at bounding box center [293, 161] width 516 height 181
click at [177, 198] on video "Your browser must support playing .mp4 files to use Literably. Please try using…" at bounding box center [293, 161] width 516 height 181
click at [299, 238] on div at bounding box center [293, 229] width 69 height 39
click at [297, 229] on icon "button" at bounding box center [293, 230] width 12 height 12
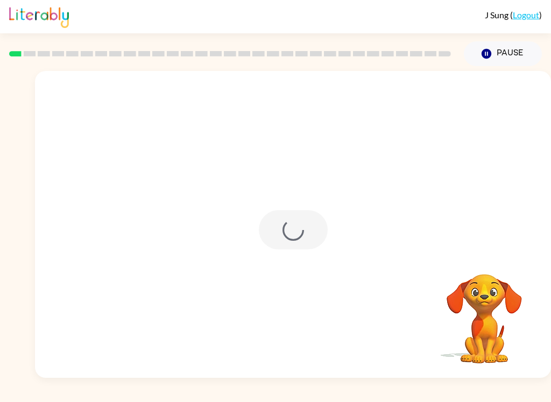
click at [297, 229] on div at bounding box center [293, 229] width 69 height 39
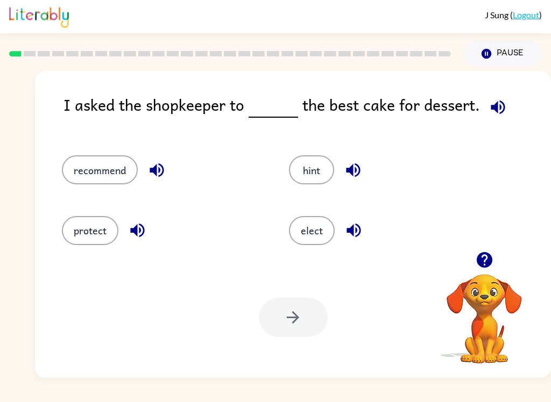
click at [87, 161] on button "recommend" at bounding box center [100, 169] width 76 height 29
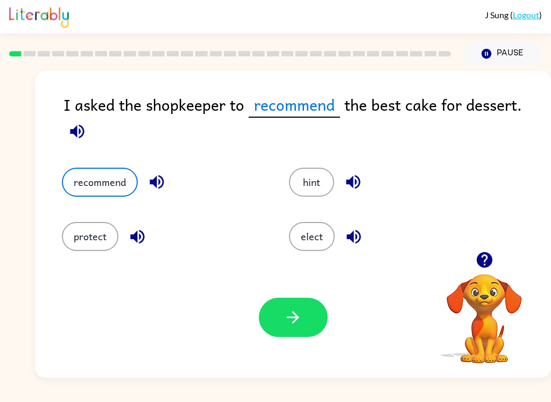
click at [309, 329] on button "button" at bounding box center [293, 317] width 69 height 39
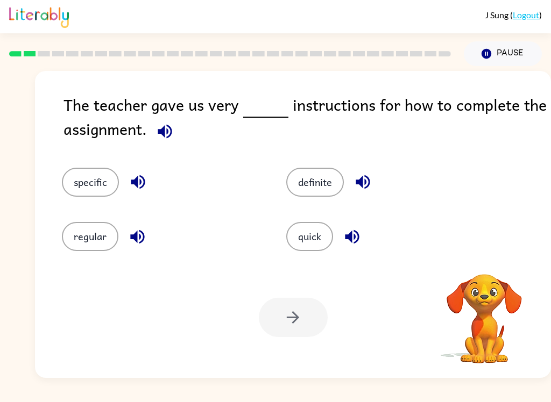
click at [85, 180] on button "specific" at bounding box center [90, 182] width 57 height 29
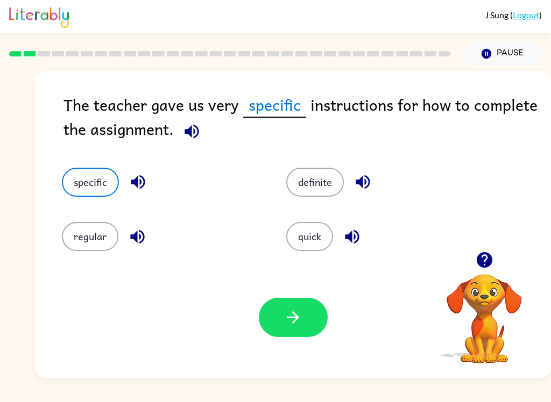
click at [313, 316] on button "button" at bounding box center [293, 317] width 69 height 39
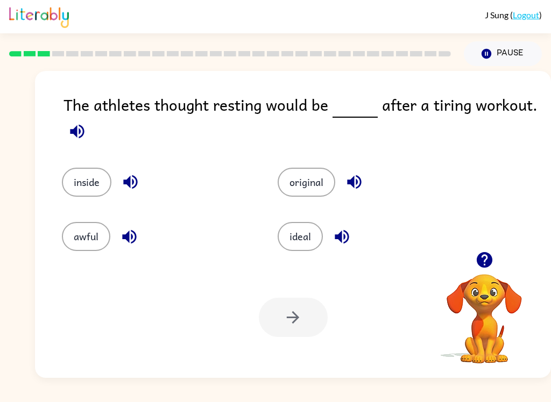
click at [307, 238] on button "ideal" at bounding box center [299, 236] width 45 height 29
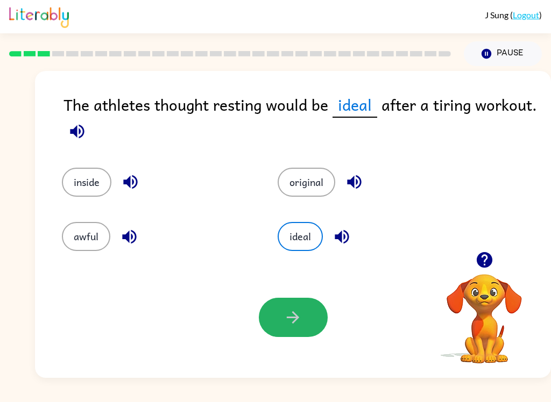
click at [313, 327] on button "button" at bounding box center [293, 317] width 69 height 39
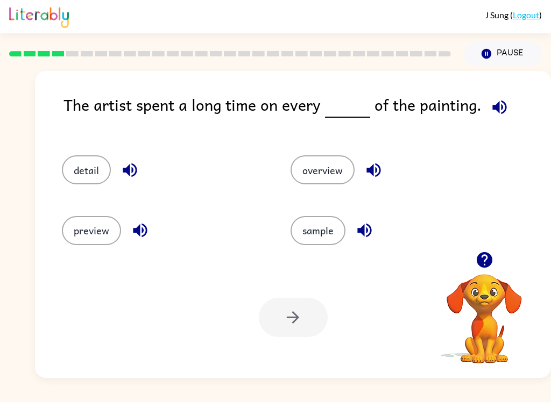
click at [337, 228] on button "sample" at bounding box center [317, 230] width 55 height 29
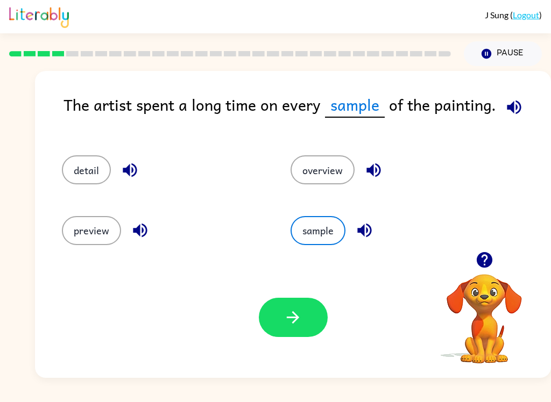
click at [313, 326] on button "button" at bounding box center [293, 317] width 69 height 39
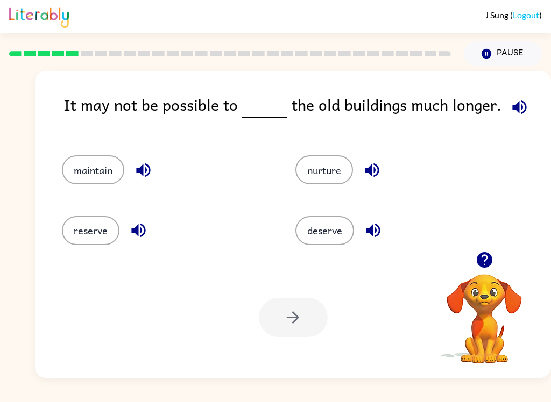
click at [79, 232] on button "reserve" at bounding box center [91, 230] width 58 height 29
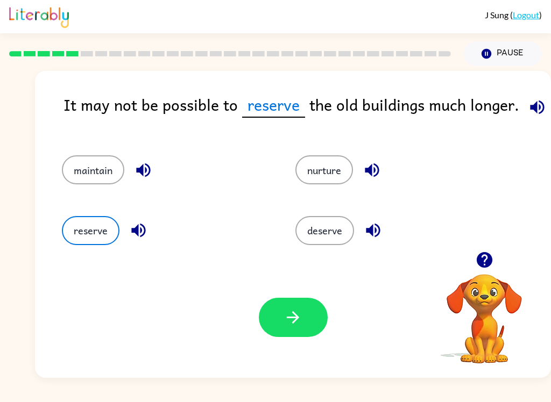
click at [315, 327] on button "button" at bounding box center [293, 317] width 69 height 39
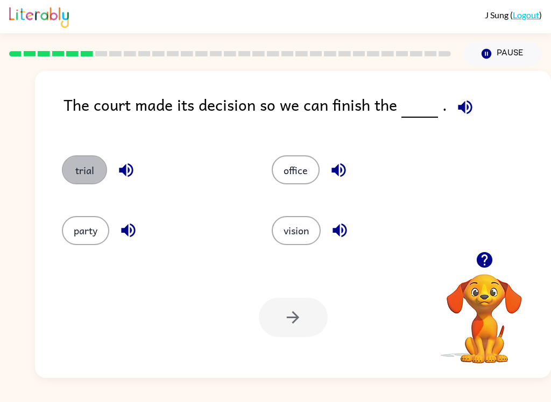
click at [80, 174] on button "trial" at bounding box center [84, 169] width 45 height 29
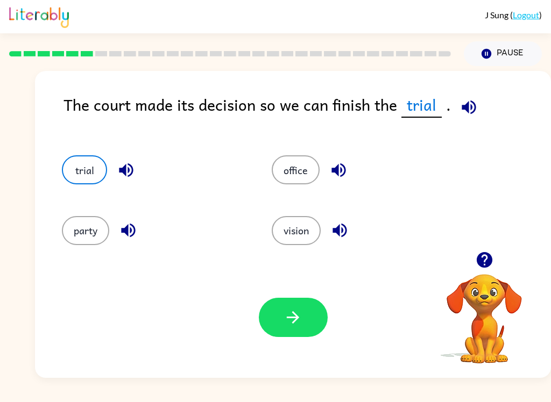
click at [302, 319] on icon "button" at bounding box center [292, 317] width 19 height 19
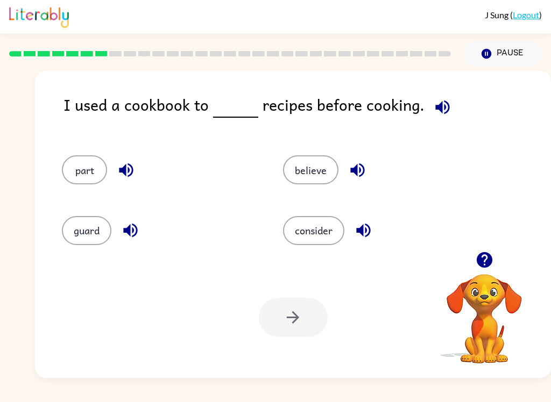
click at [324, 237] on button "consider" at bounding box center [313, 230] width 61 height 29
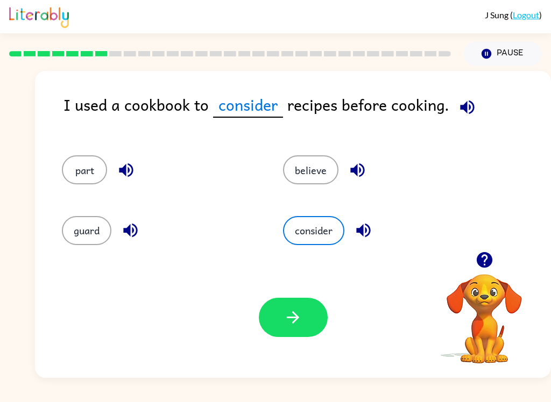
click at [306, 315] on button "button" at bounding box center [293, 317] width 69 height 39
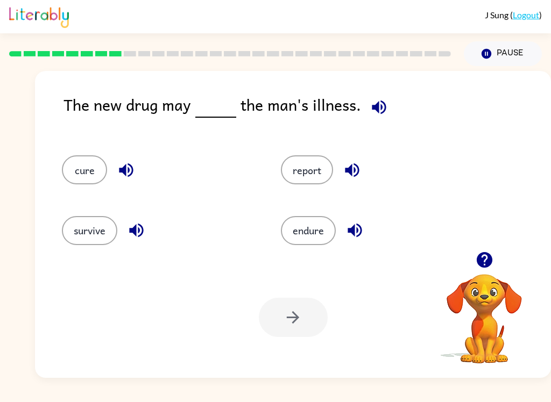
click at [89, 177] on button "cure" at bounding box center [84, 169] width 45 height 29
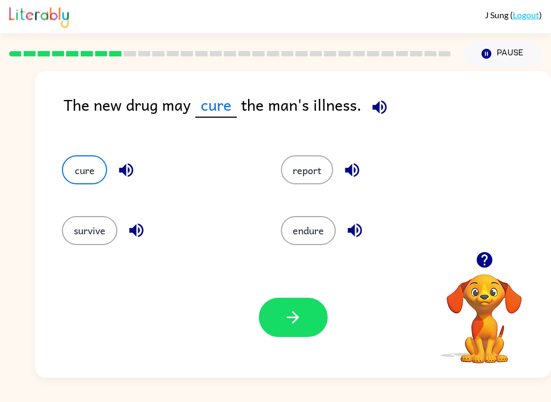
click at [304, 317] on button "button" at bounding box center [293, 317] width 69 height 39
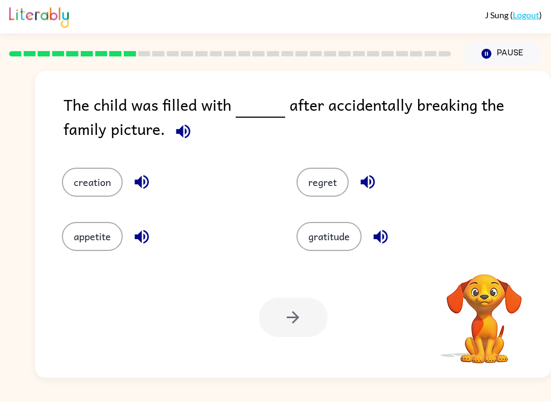
click at [322, 188] on button "regret" at bounding box center [322, 182] width 52 height 29
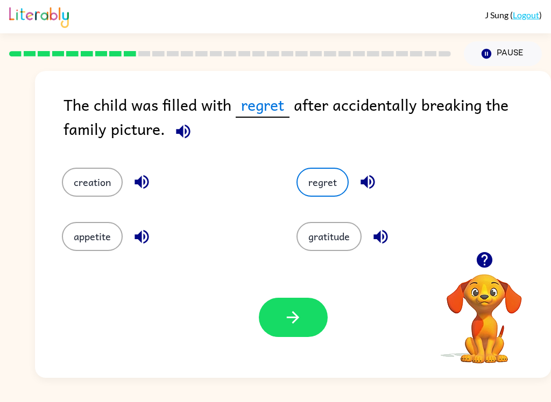
click at [303, 320] on button "button" at bounding box center [293, 317] width 69 height 39
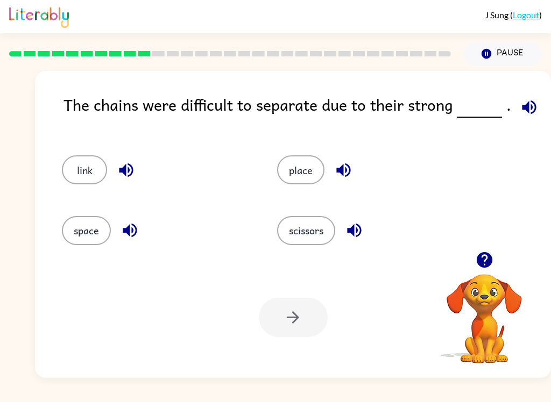
click at [83, 168] on button "link" at bounding box center [84, 169] width 45 height 29
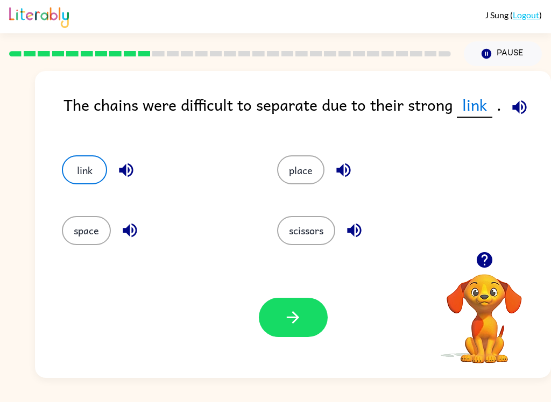
click at [318, 326] on button "button" at bounding box center [293, 317] width 69 height 39
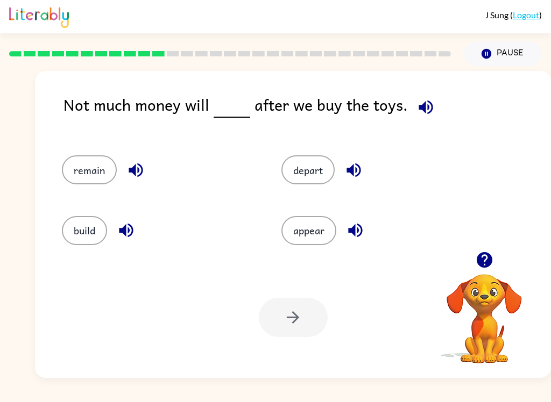
click at [87, 172] on button "remain" at bounding box center [89, 169] width 55 height 29
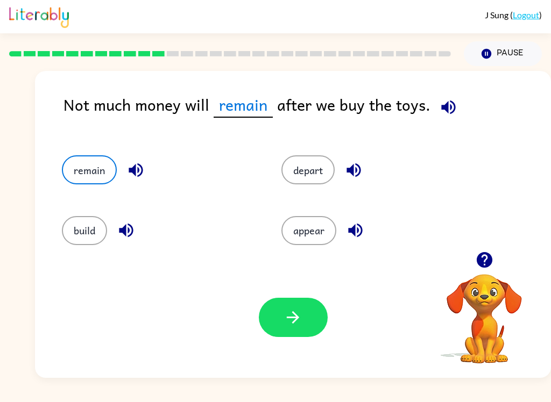
click at [315, 320] on button "button" at bounding box center [293, 317] width 69 height 39
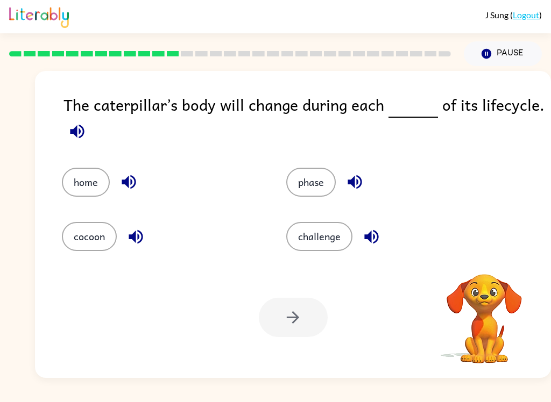
click at [85, 236] on button "cocoon" at bounding box center [89, 236] width 55 height 29
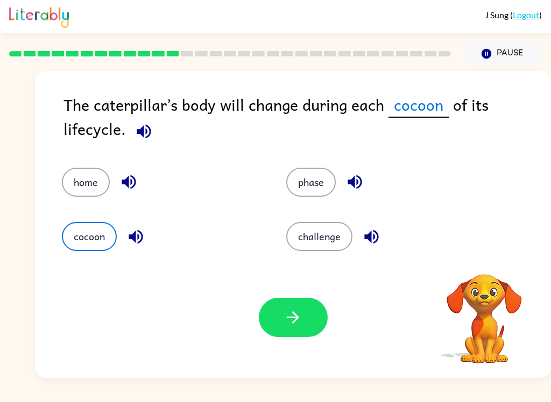
click at [296, 321] on icon "button" at bounding box center [293, 317] width 12 height 12
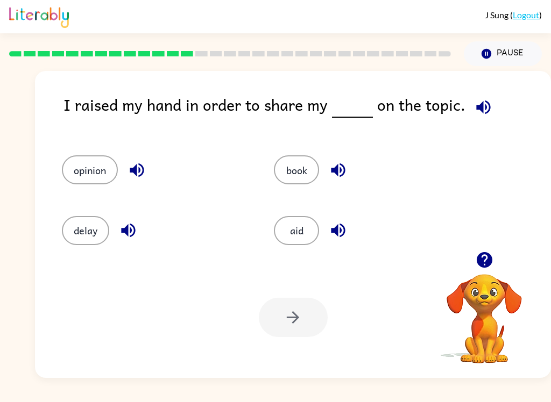
click at [81, 176] on button "opinion" at bounding box center [90, 169] width 56 height 29
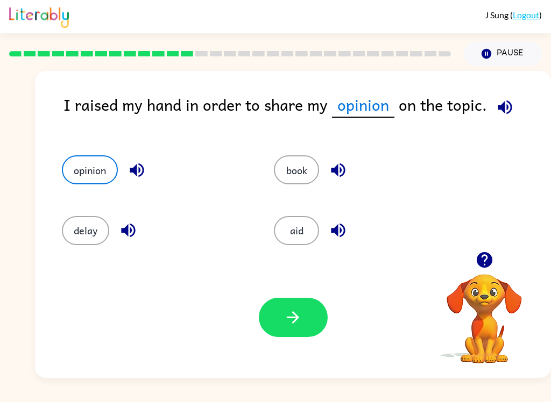
click at [311, 324] on button "button" at bounding box center [293, 317] width 69 height 39
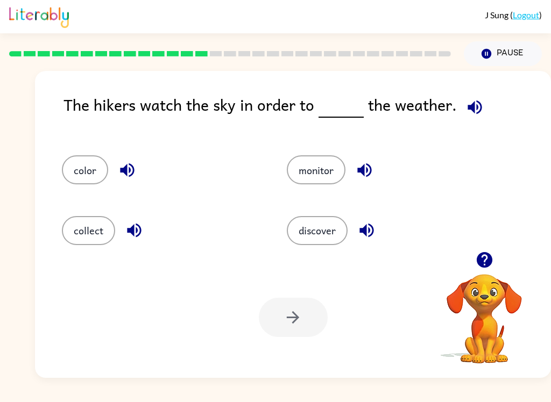
click at [313, 161] on button "monitor" at bounding box center [316, 169] width 59 height 29
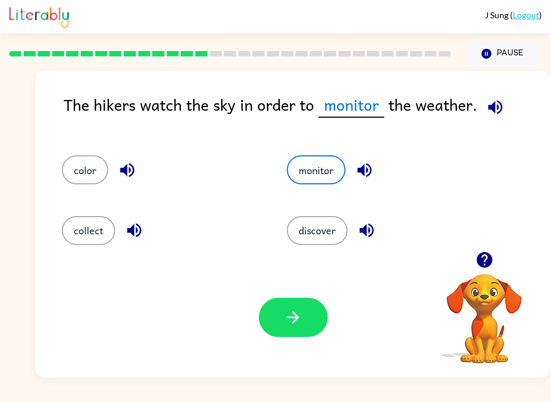
click at [319, 309] on button "button" at bounding box center [293, 317] width 69 height 39
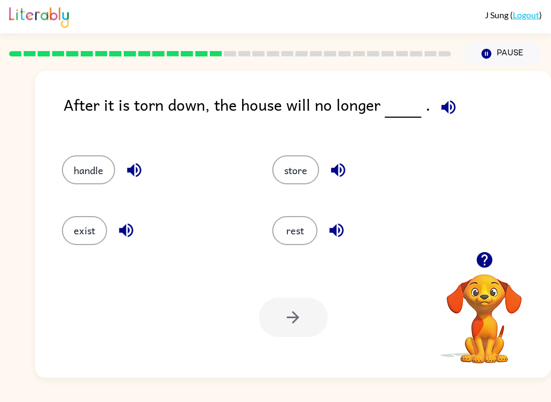
click at [83, 222] on button "exist" at bounding box center [84, 230] width 45 height 29
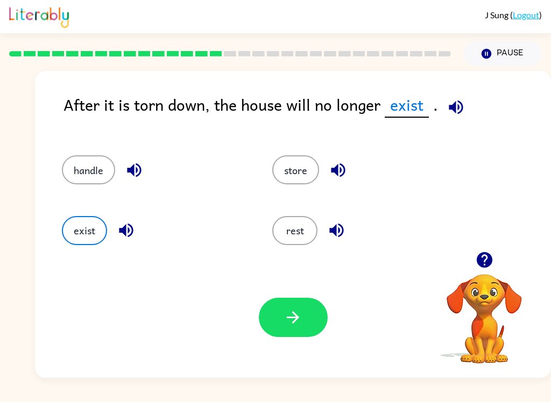
click at [314, 317] on button "button" at bounding box center [293, 317] width 69 height 39
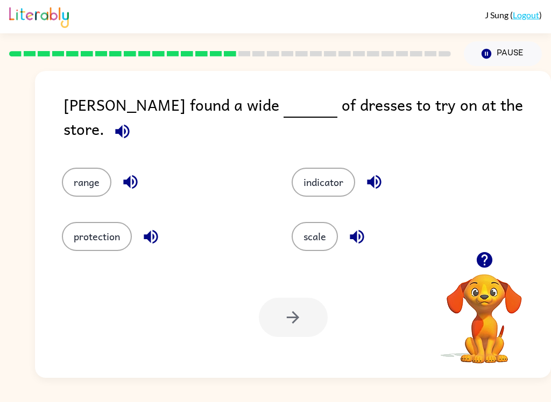
click at [76, 169] on button "range" at bounding box center [86, 182] width 49 height 29
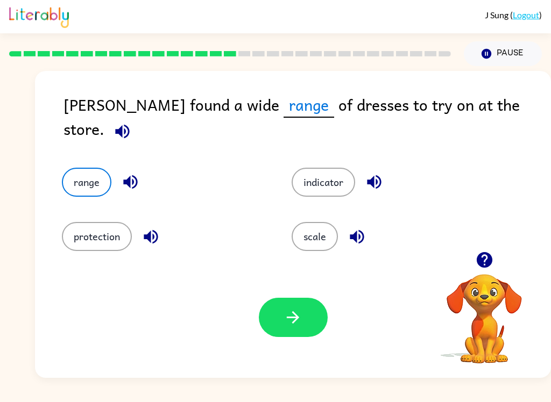
click at [303, 313] on button "button" at bounding box center [293, 317] width 69 height 39
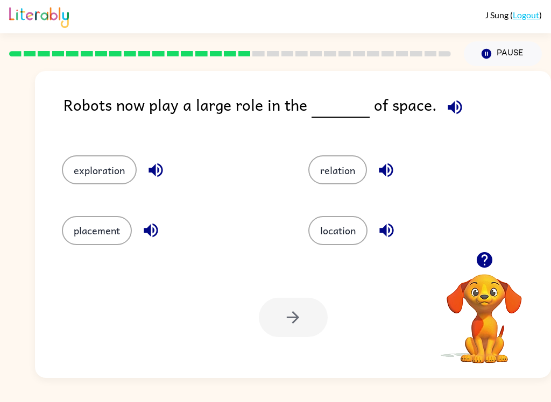
click at [299, 319] on div at bounding box center [293, 317] width 69 height 39
click at [102, 172] on button "exploration" at bounding box center [99, 169] width 75 height 29
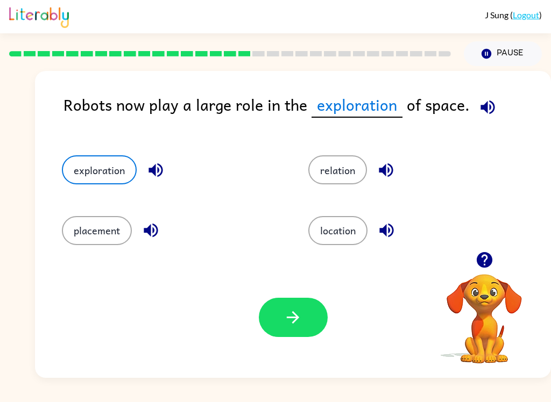
click at [306, 318] on button "button" at bounding box center [293, 317] width 69 height 39
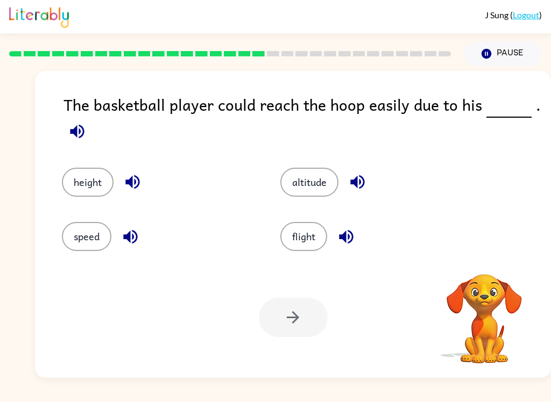
click at [83, 188] on button "height" at bounding box center [88, 182] width 52 height 29
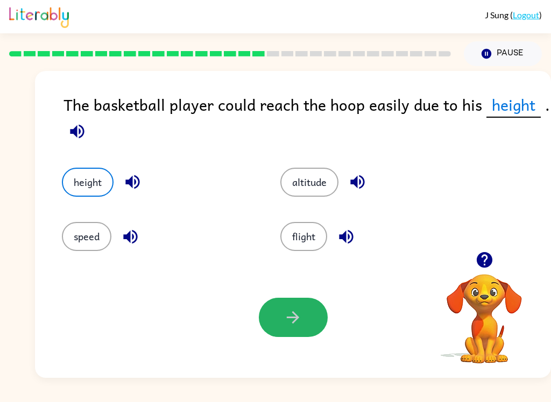
click at [317, 318] on button "button" at bounding box center [293, 317] width 69 height 39
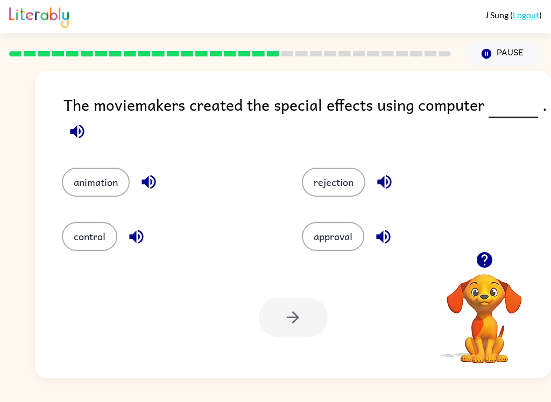
click at [111, 177] on button "animation" at bounding box center [96, 182] width 68 height 29
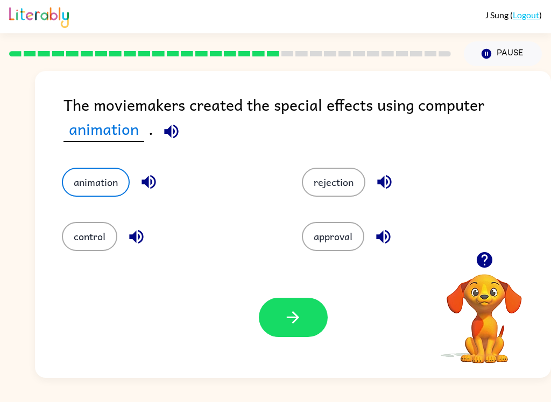
click at [303, 326] on button "button" at bounding box center [293, 317] width 69 height 39
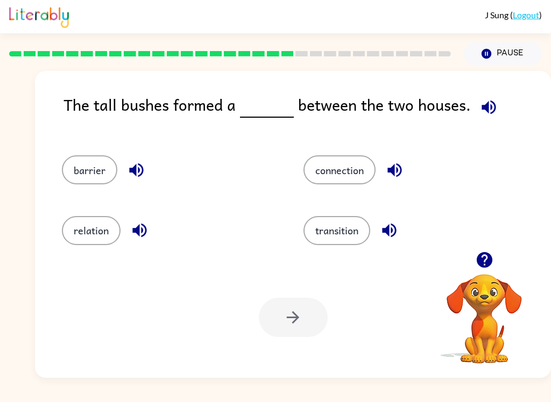
click at [76, 169] on button "barrier" at bounding box center [89, 169] width 55 height 29
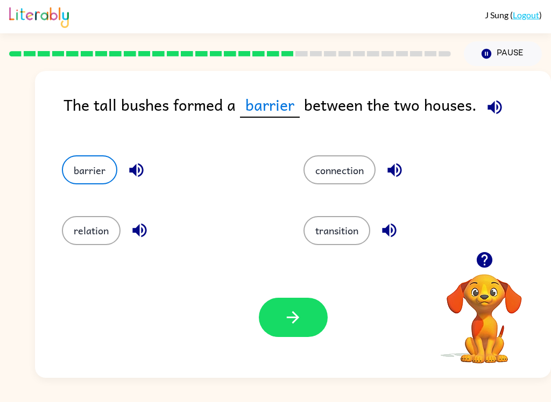
click at [321, 327] on button "button" at bounding box center [293, 317] width 69 height 39
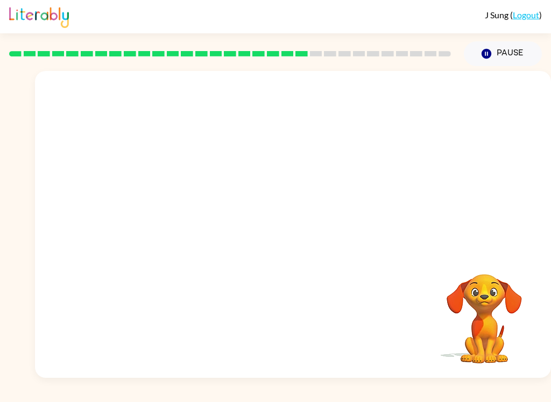
click at [180, 213] on video "Your browser must support playing .mp4 files to use Literably. Please try using…" at bounding box center [293, 161] width 516 height 181
click at [179, 217] on video "Your browser must support playing .mp4 files to use Literably. Please try using…" at bounding box center [293, 161] width 516 height 181
click at [172, 222] on video "Your browser must support playing .mp4 files to use Literably. Please try using…" at bounding box center [293, 161] width 516 height 181
click at [189, 212] on video "Your browser must support playing .mp4 files to use Literably. Please try using…" at bounding box center [293, 161] width 516 height 181
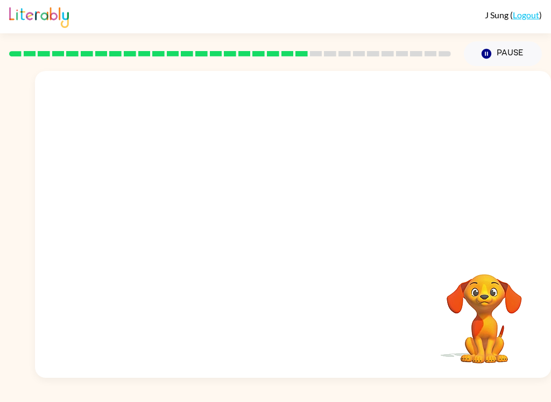
click at [189, 212] on video "Your browser must support playing .mp4 files to use Literably. Please try using…" at bounding box center [293, 161] width 516 height 181
click at [196, 217] on video "Your browser must support playing .mp4 files to use Literably. Please try using…" at bounding box center [293, 161] width 516 height 181
click at [187, 210] on video "Your browser must support playing .mp4 files to use Literably. Please try using…" at bounding box center [293, 161] width 516 height 181
click at [184, 210] on video "Your browser must support playing .mp4 files to use Literably. Please try using…" at bounding box center [293, 161] width 516 height 181
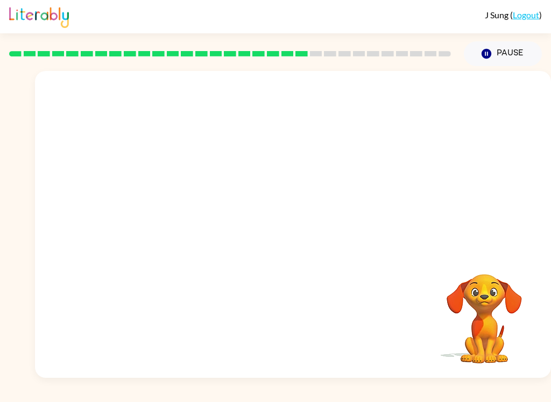
click at [184, 213] on video "Your browser must support playing .mp4 files to use Literably. Please try using…" at bounding box center [293, 161] width 516 height 181
click at [308, 227] on div at bounding box center [293, 229] width 69 height 39
click at [307, 233] on div at bounding box center [293, 229] width 69 height 39
click at [311, 236] on div at bounding box center [293, 229] width 69 height 39
click at [293, 227] on icon "button" at bounding box center [292, 229] width 19 height 19
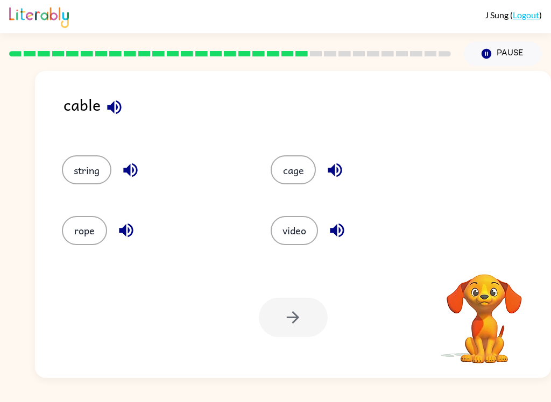
click at [304, 238] on button "video" at bounding box center [293, 230] width 47 height 29
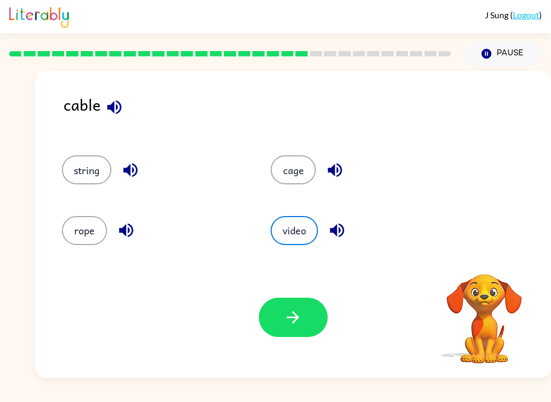
click at [288, 329] on button "button" at bounding box center [293, 317] width 69 height 39
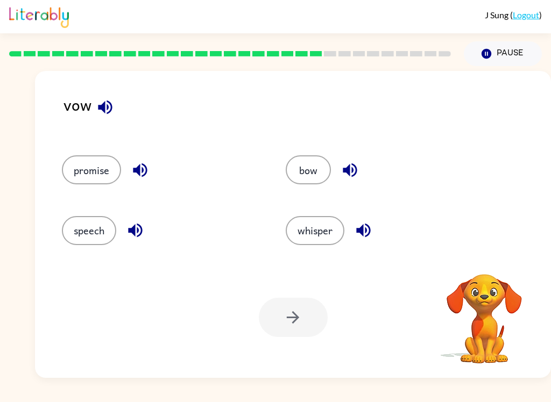
click at [310, 168] on button "bow" at bounding box center [308, 169] width 45 height 29
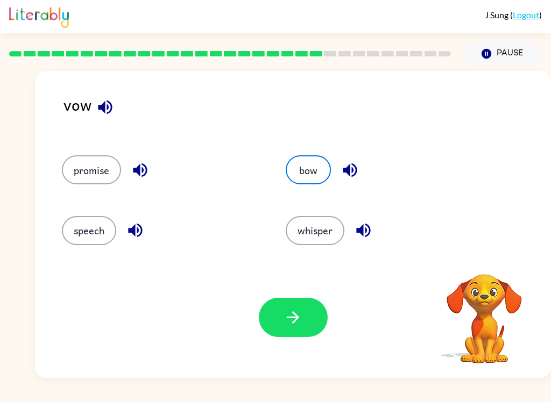
click at [286, 323] on icon "button" at bounding box center [292, 317] width 19 height 19
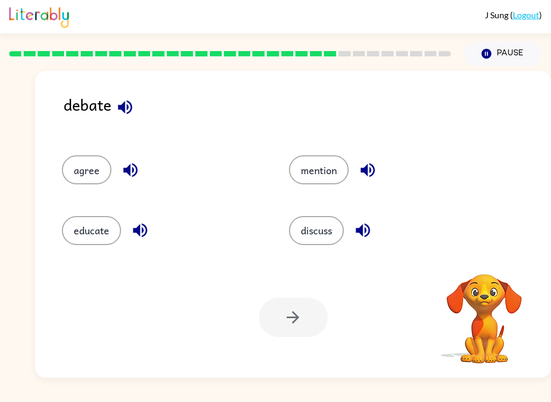
click at [325, 231] on button "discuss" at bounding box center [316, 230] width 55 height 29
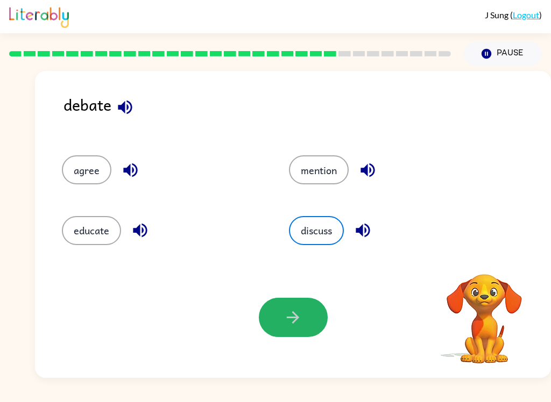
click at [280, 317] on button "button" at bounding box center [293, 317] width 69 height 39
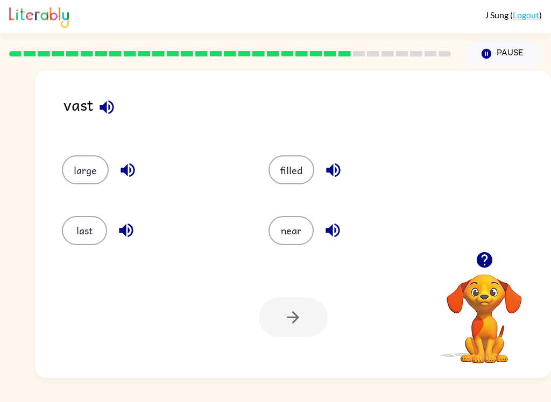
click at [83, 179] on button "large" at bounding box center [85, 169] width 47 height 29
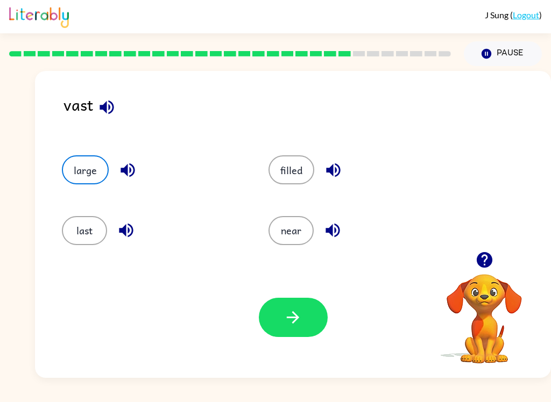
click at [275, 337] on button "button" at bounding box center [293, 317] width 69 height 39
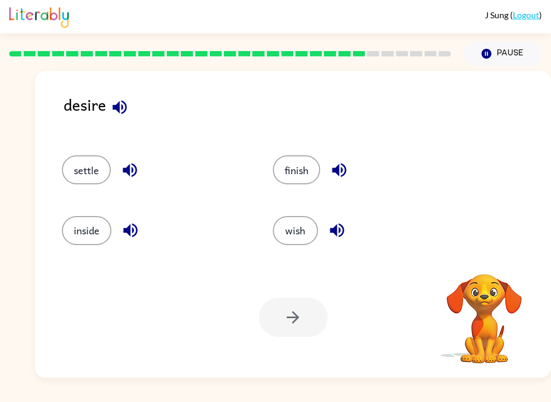
click at [302, 237] on button "wish" at bounding box center [295, 230] width 45 height 29
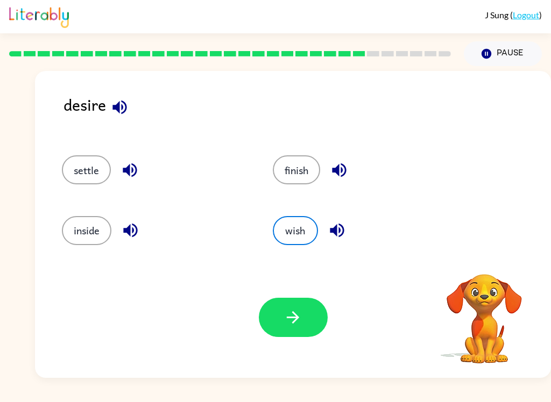
click at [299, 322] on icon "button" at bounding box center [292, 317] width 19 height 19
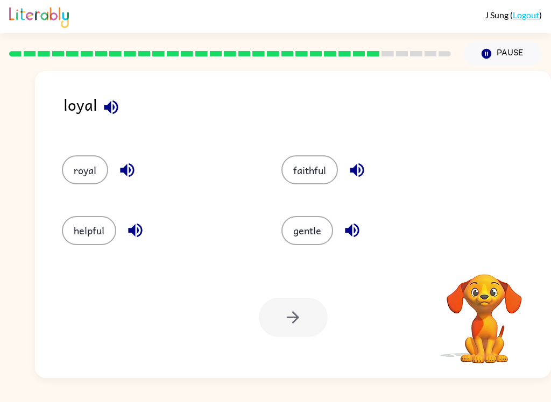
click at [94, 172] on button "royal" at bounding box center [85, 169] width 46 height 29
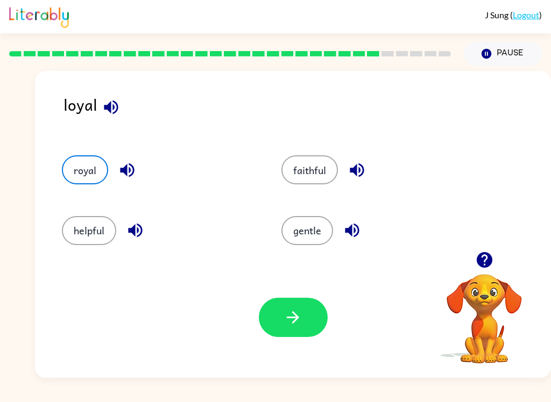
click at [302, 311] on button "button" at bounding box center [293, 317] width 69 height 39
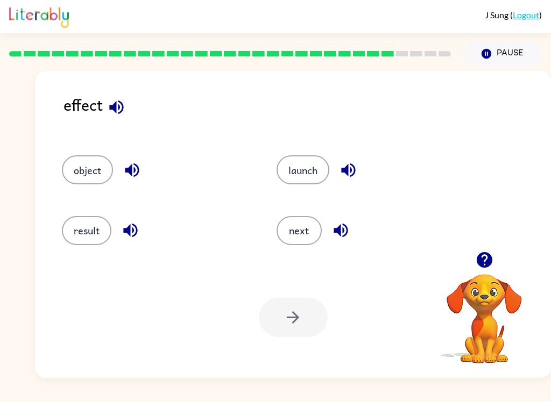
click at [308, 170] on button "launch" at bounding box center [302, 169] width 53 height 29
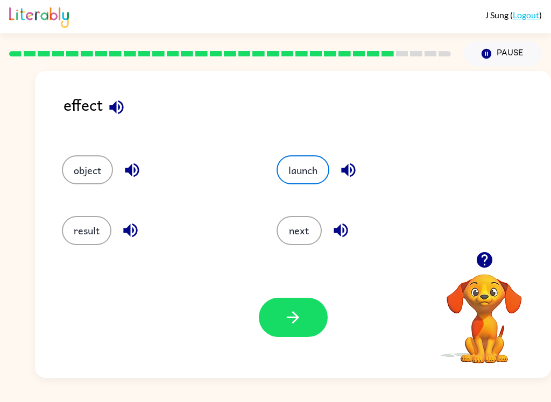
click at [80, 234] on button "result" at bounding box center [86, 230] width 49 height 29
click at [282, 319] on button "button" at bounding box center [293, 317] width 69 height 39
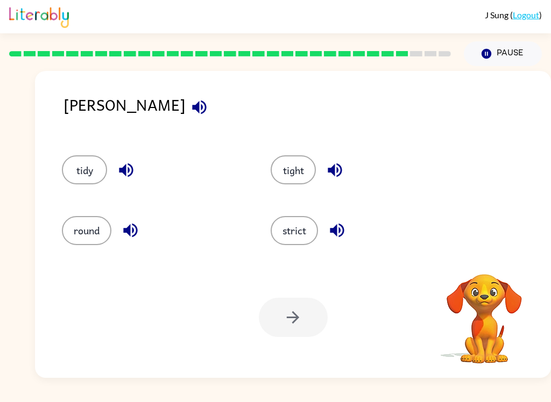
click at [302, 165] on button "tight" at bounding box center [292, 169] width 45 height 29
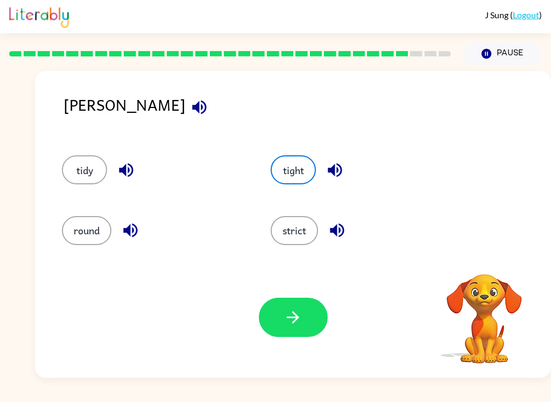
click at [327, 302] on div at bounding box center [293, 317] width 69 height 39
click at [311, 315] on button "button" at bounding box center [293, 317] width 69 height 39
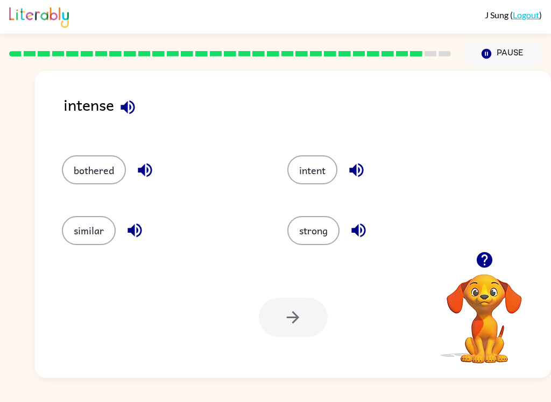
click at [317, 226] on button "strong" at bounding box center [313, 230] width 52 height 29
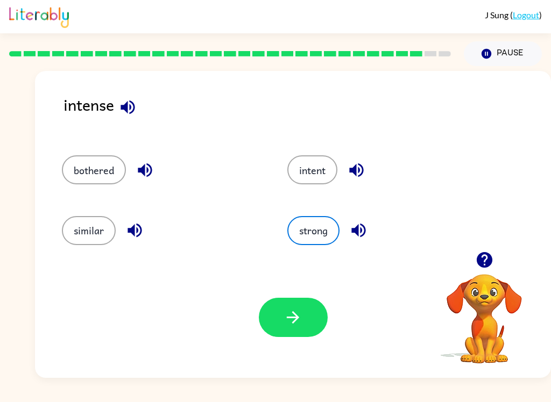
click at [316, 167] on button "intent" at bounding box center [312, 169] width 50 height 29
click at [85, 183] on button "bothered" at bounding box center [94, 169] width 64 height 29
click at [292, 326] on icon "button" at bounding box center [292, 317] width 19 height 19
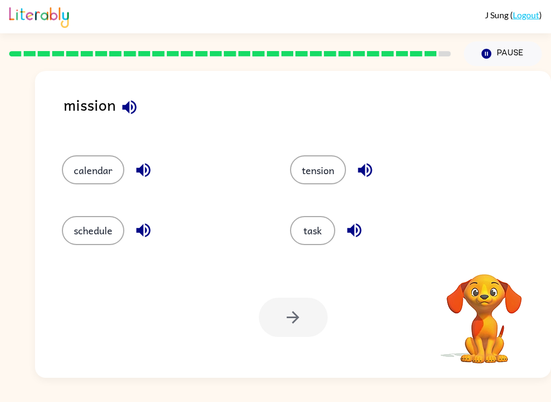
click at [327, 170] on button "tension" at bounding box center [318, 169] width 56 height 29
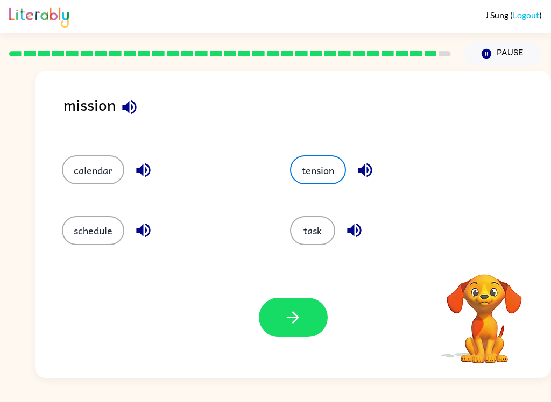
click at [316, 235] on button "task" at bounding box center [312, 230] width 45 height 29
click at [279, 336] on button "button" at bounding box center [293, 317] width 69 height 39
